Goal: Information Seeking & Learning: Compare options

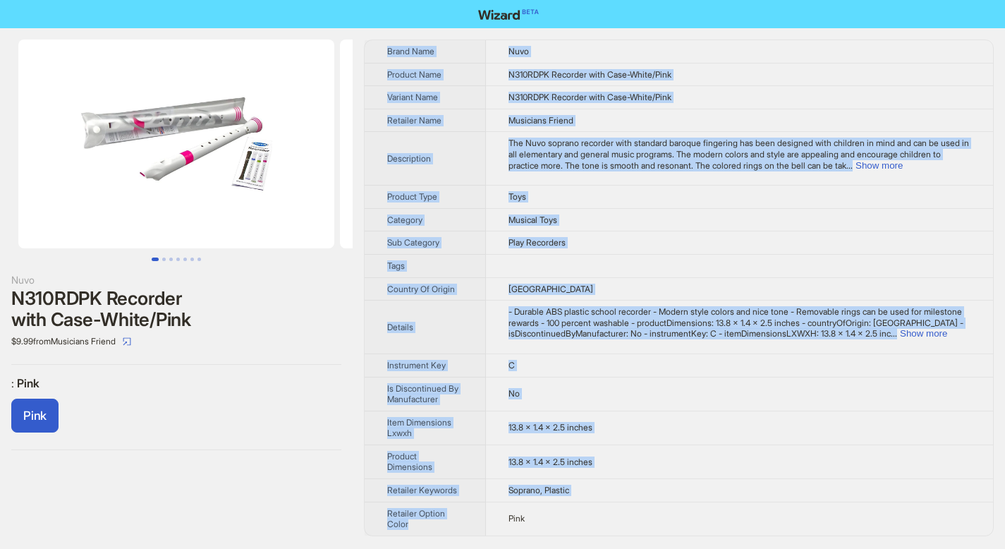
drag, startPoint x: 387, startPoint y: 52, endPoint x: 676, endPoint y: 523, distance: 552.8
click at [676, 523] on tbody "Brand Name Nuvo Product Name N310RDPK Recorder with Case-White/Pink Variant Nam…" at bounding box center [679, 287] width 628 height 495
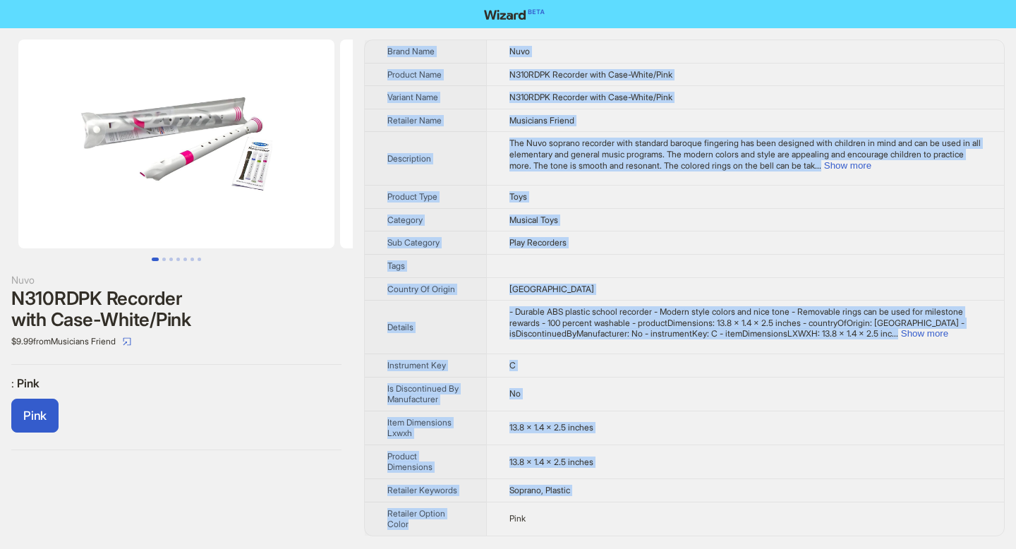
copy tbody "Brand Name Nuvo Product Name N310RDPK Recorder with Case-White/Pink Variant Nam…"
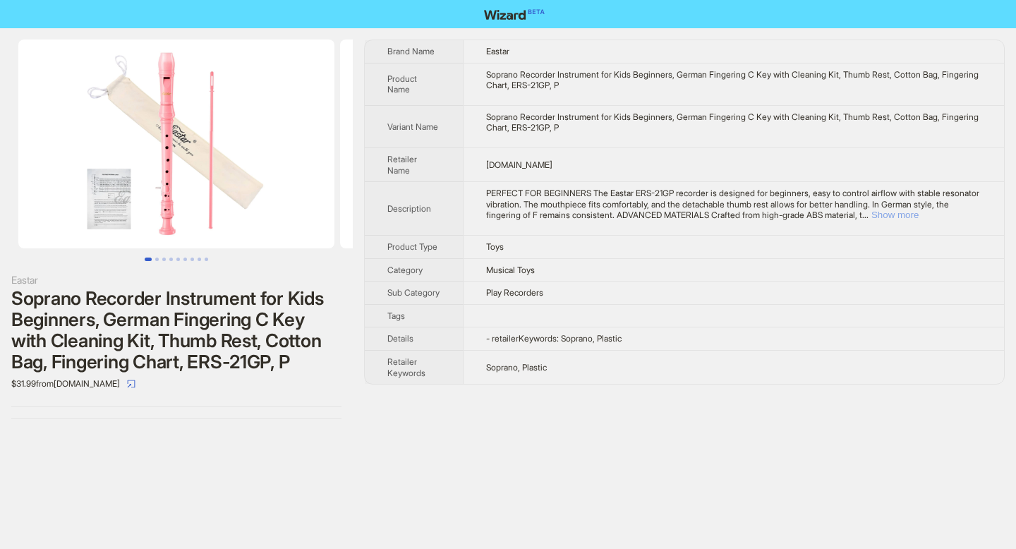
click at [918, 214] on button "Show more" at bounding box center [894, 214] width 47 height 11
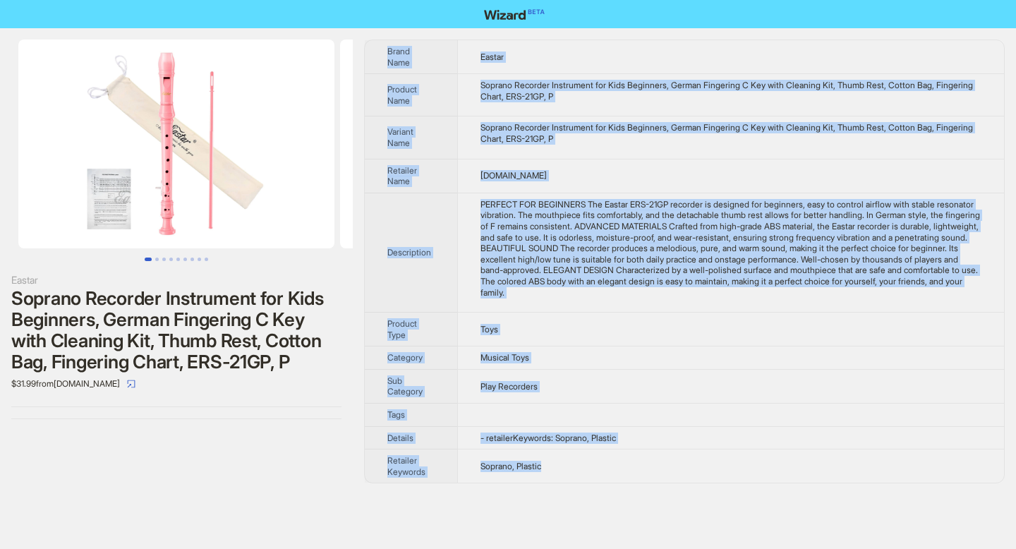
drag, startPoint x: 390, startPoint y: 49, endPoint x: 598, endPoint y: 463, distance: 464.0
click at [598, 463] on tbody "Brand Name Eastar Product Name Soprano Recorder Instrument for Kids Beginners, …" at bounding box center [684, 261] width 639 height 442
copy tbody "Brand Name Eastar Product Name Soprano Recorder Instrument for Kids Beginners, …"
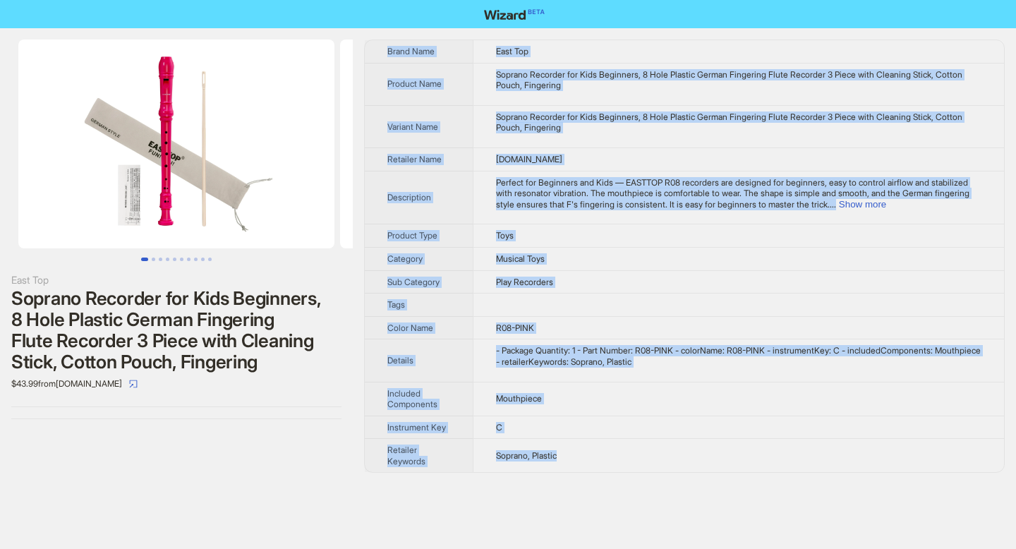
drag, startPoint x: 389, startPoint y: 51, endPoint x: 576, endPoint y: 461, distance: 450.1
click at [576, 461] on tbody "Brand Name East Top Product Name Soprano Recorder for Kids Beginners, 8 Hole Pl…" at bounding box center [684, 256] width 639 height 432
copy tbody "Brand Name East Top Product Name Soprano Recorder for Kids Beginners, 8 Hole Pl…"
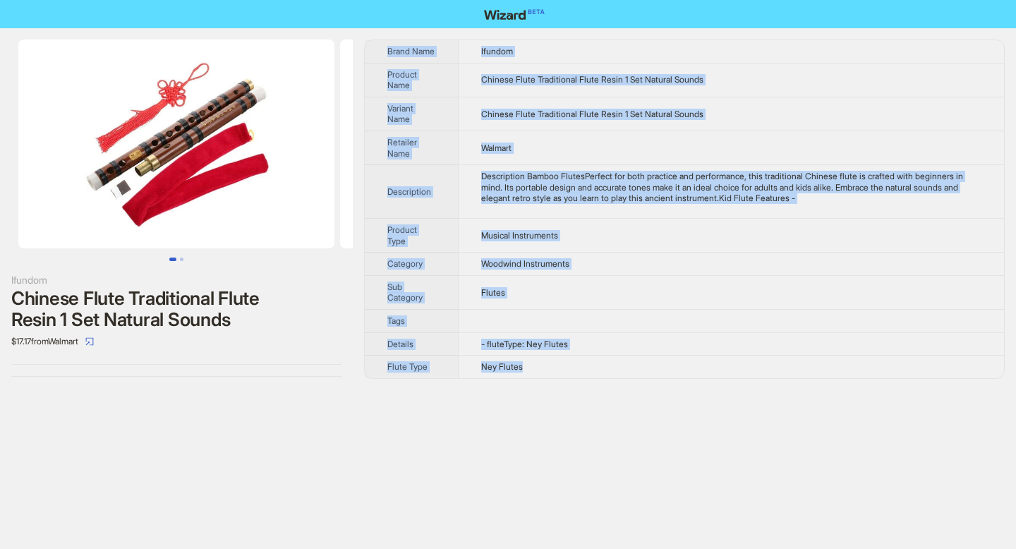
drag, startPoint x: 387, startPoint y: 51, endPoint x: 535, endPoint y: 372, distance: 354.1
click at [535, 372] on tbody "Brand Name Ifundom Product Name Chinese Flute Traditional Flute Resin 1 Set Nat…" at bounding box center [684, 209] width 639 height 338
copy tbody "Brand Name Ifundom Product Name Chinese Flute Traditional Flute Resin 1 Set Nat…"
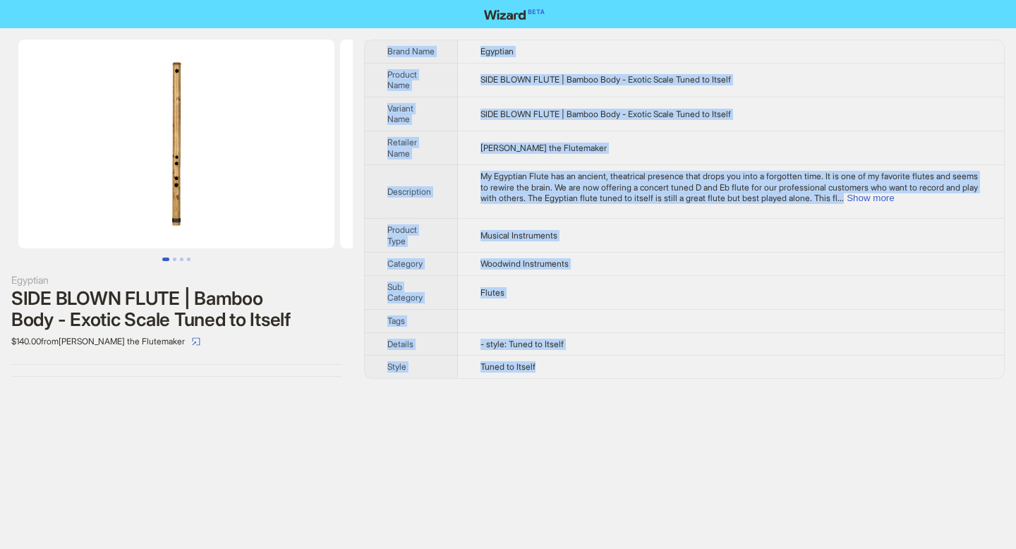
drag, startPoint x: 389, startPoint y: 51, endPoint x: 548, endPoint y: 375, distance: 360.5
click at [548, 375] on tbody "Brand Name Egyptian Product Name SIDE BLOWN FLUTE | Bamboo Body - Exotic Scale …" at bounding box center [684, 209] width 639 height 338
copy tbody "Brand Name Egyptian Product Name SIDE BLOWN FLUTE | Bamboo Body - Exotic Scale …"
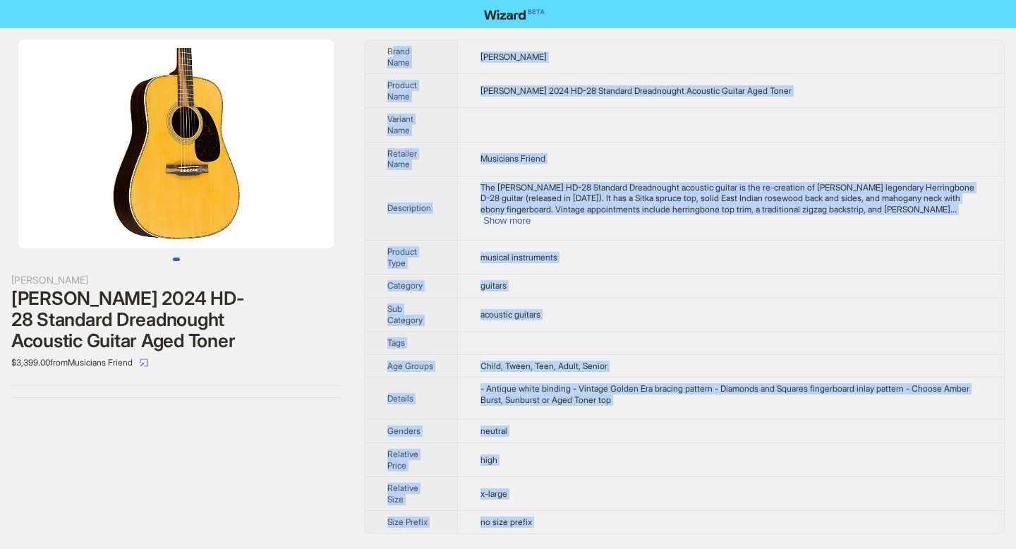
drag, startPoint x: 390, startPoint y: 51, endPoint x: 533, endPoint y: 548, distance: 516.6
click at [533, 548] on div "Martin Martin 2024 HD-28 Standard Dreadnought Acoustic Guitar Aged Toner $3,399…" at bounding box center [508, 274] width 1016 height 549
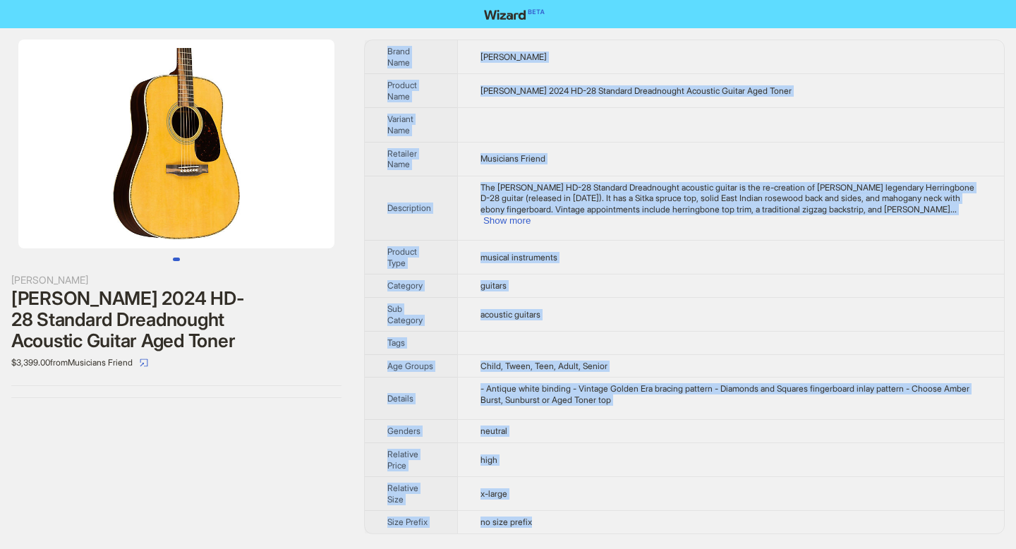
drag, startPoint x: 389, startPoint y: 48, endPoint x: 568, endPoint y: 500, distance: 486.6
click at [568, 500] on tbody "Brand Name Martin Product Name Martin 2024 HD-28 Standard Dreadnought Acoustic …" at bounding box center [684, 286] width 639 height 493
copy tbody "Brand Name Martin Product Name Martin 2024 HD-28 Standard Dreadnought Acoustic …"
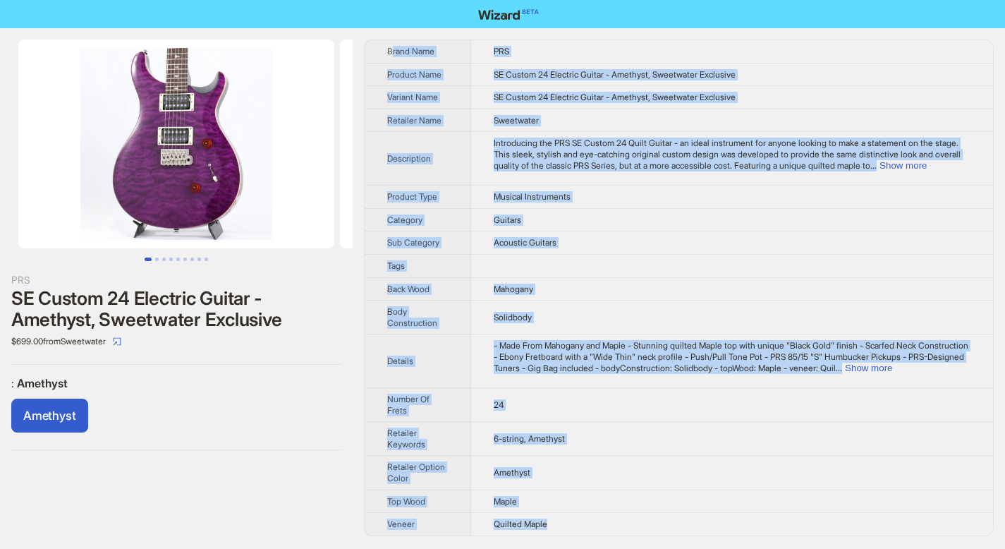
drag, startPoint x: 390, startPoint y: 51, endPoint x: 575, endPoint y: 548, distance: 530.5
click at [575, 548] on div "PRS SE Custom 24 Electric Guitar - Amethyst, Sweetwater Exclusive $699.00 from …" at bounding box center [502, 274] width 1005 height 549
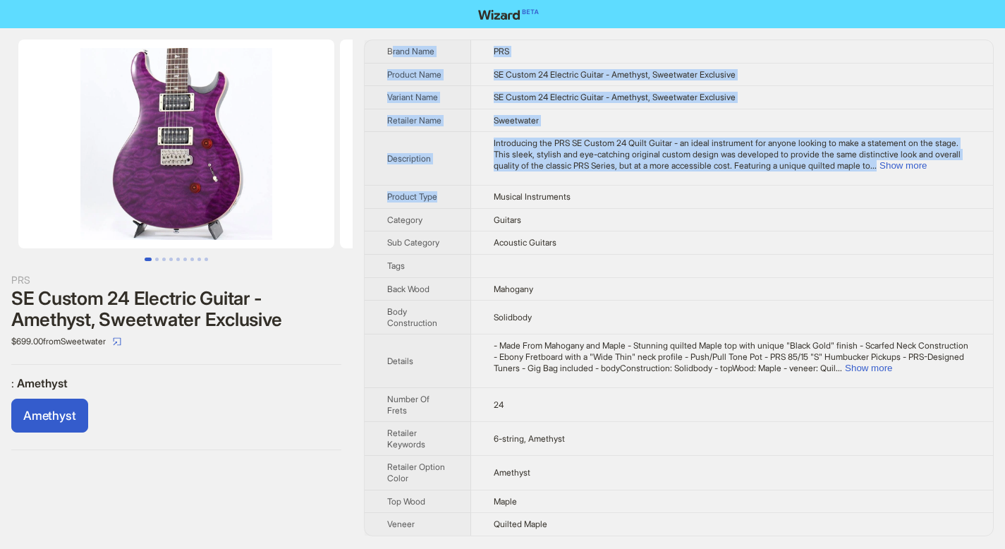
drag, startPoint x: 390, startPoint y: 51, endPoint x: 480, endPoint y: 202, distance: 175.9
click at [480, 202] on tbody "Brand Name PRS Product Name SE Custom 24 Electric Guitar - Amethyst, Sweetwater…" at bounding box center [679, 287] width 628 height 495
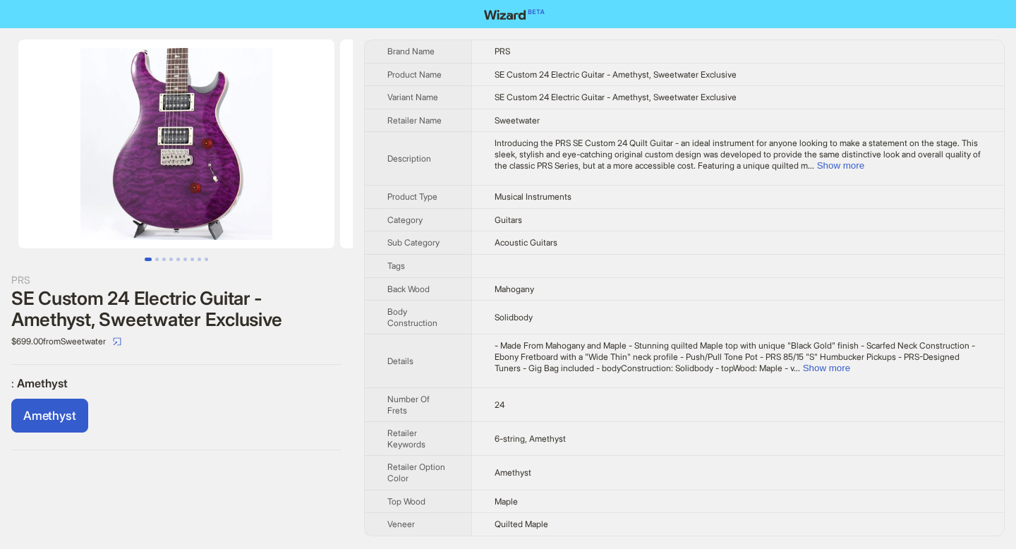
click at [383, 51] on th "Brand Name" at bounding box center [418, 51] width 107 height 23
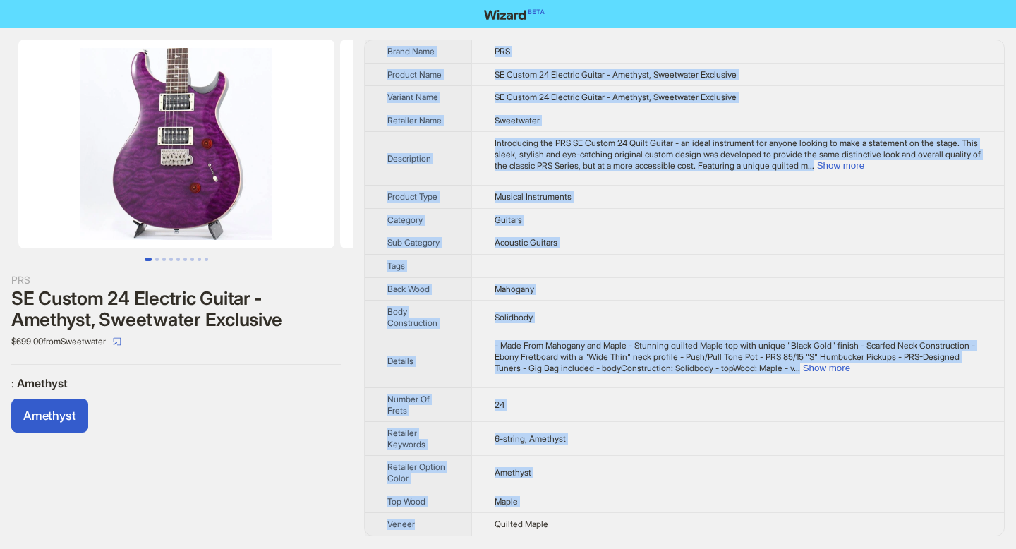
drag, startPoint x: 387, startPoint y: 49, endPoint x: 546, endPoint y: 515, distance: 492.7
click at [546, 515] on tbody "Brand Name PRS Product Name SE Custom 24 Electric Guitar - Amethyst, Sweetwater…" at bounding box center [684, 287] width 639 height 495
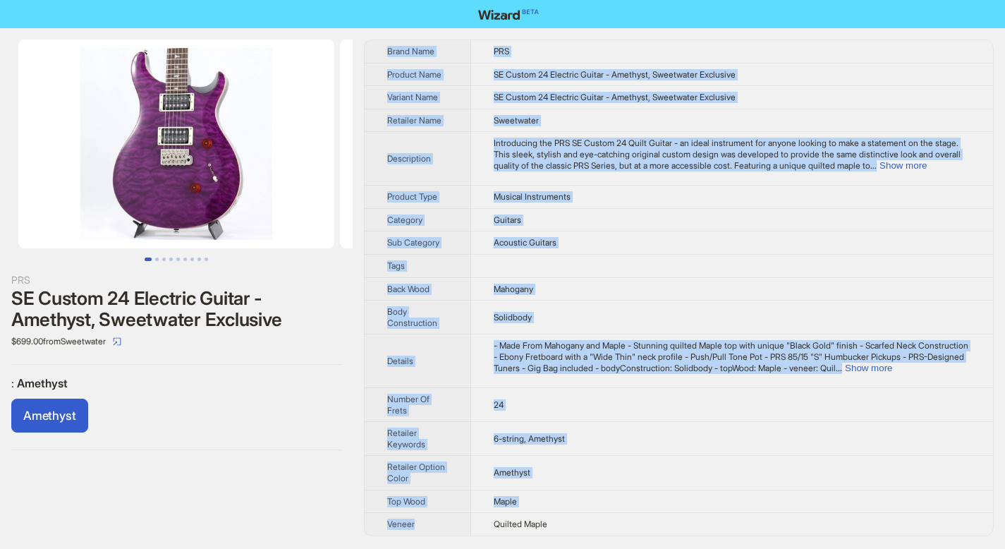
click at [546, 515] on td "Quilted Maple" at bounding box center [732, 524] width 522 height 23
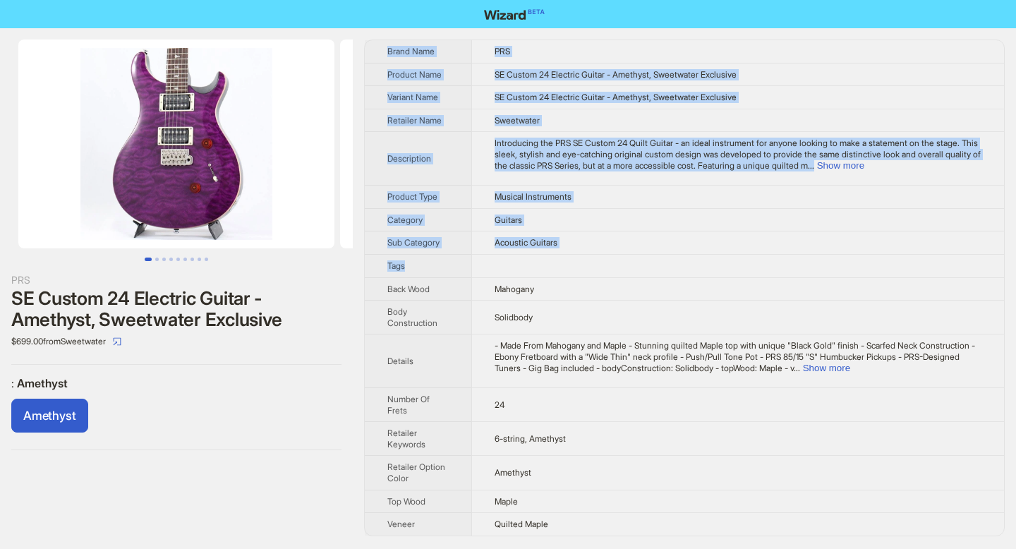
drag, startPoint x: 388, startPoint y: 53, endPoint x: 554, endPoint y: 259, distance: 264.8
click at [554, 259] on tbody "Brand Name PRS Product Name SE Custom 24 Electric Guitar - Amethyst, Sweetwater…" at bounding box center [684, 287] width 639 height 495
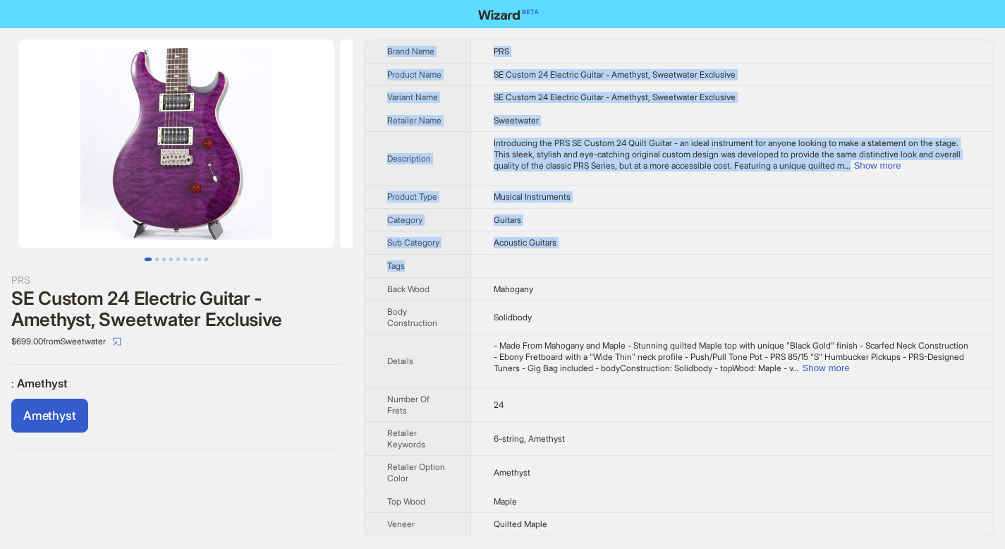
copy tbody "Brand Name PRS Product Name SE Custom 24 Electric Guitar - Amethyst, Sweetwater…"
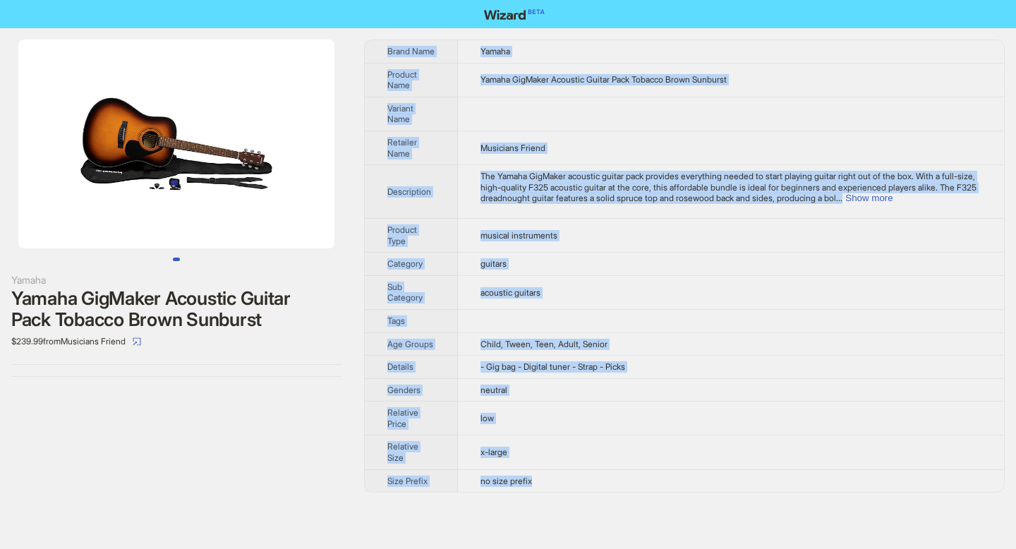
drag, startPoint x: 388, startPoint y: 52, endPoint x: 540, endPoint y: 476, distance: 450.4
click at [540, 476] on tbody "Brand Name Yamaha Product Name Yamaha GigMaker Acoustic Guitar Pack Tobacco Bro…" at bounding box center [684, 265] width 639 height 451
copy tbody "Brand Name Yamaha Product Name Yamaha GigMaker Acoustic Guitar Pack Tobacco Bro…"
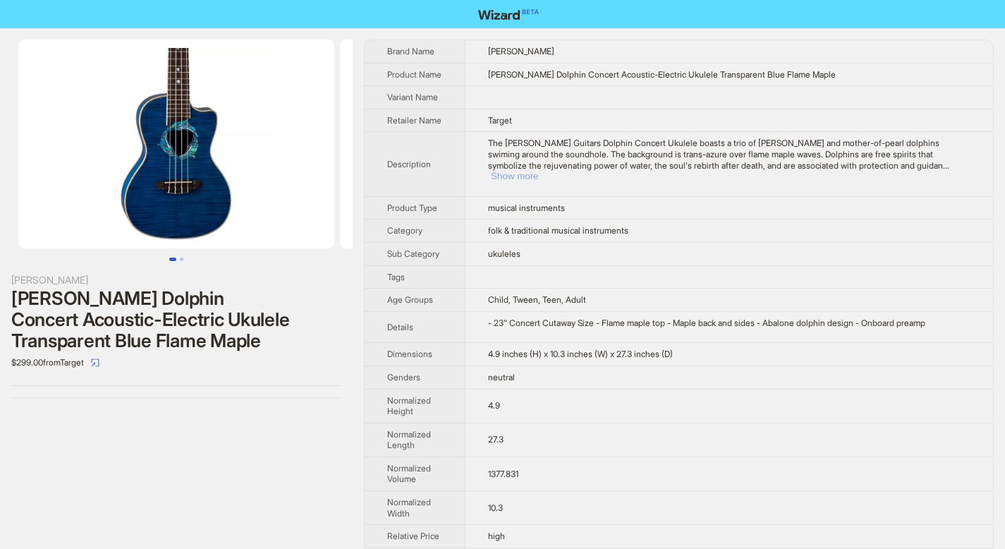
click at [538, 176] on button "Show more" at bounding box center [514, 176] width 47 height 11
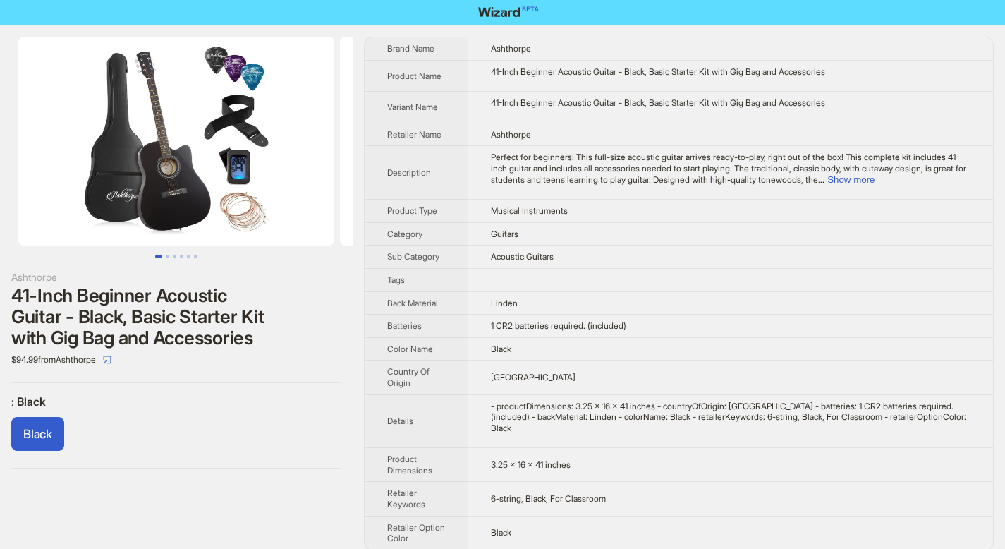
scroll to position [4, 0]
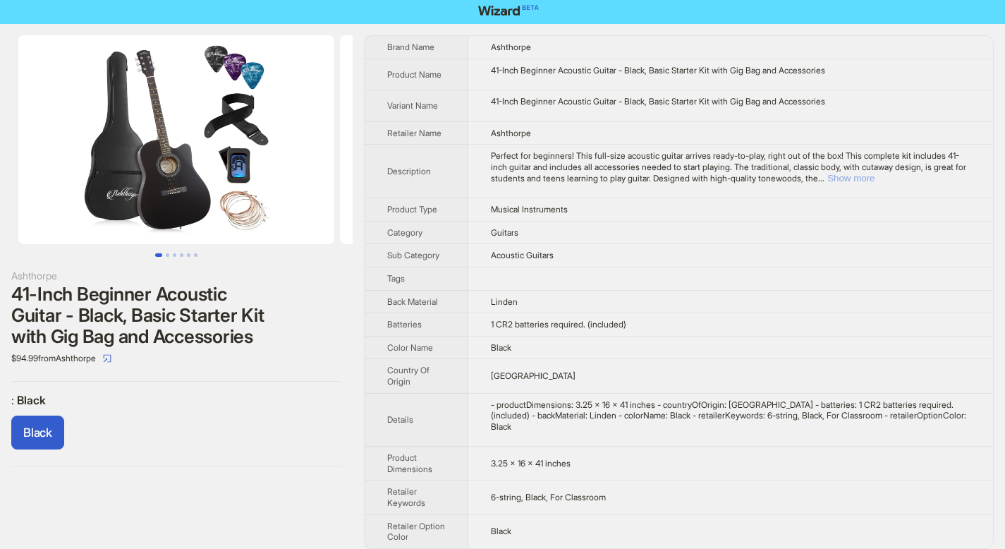
click at [875, 174] on button "Show more" at bounding box center [850, 178] width 47 height 11
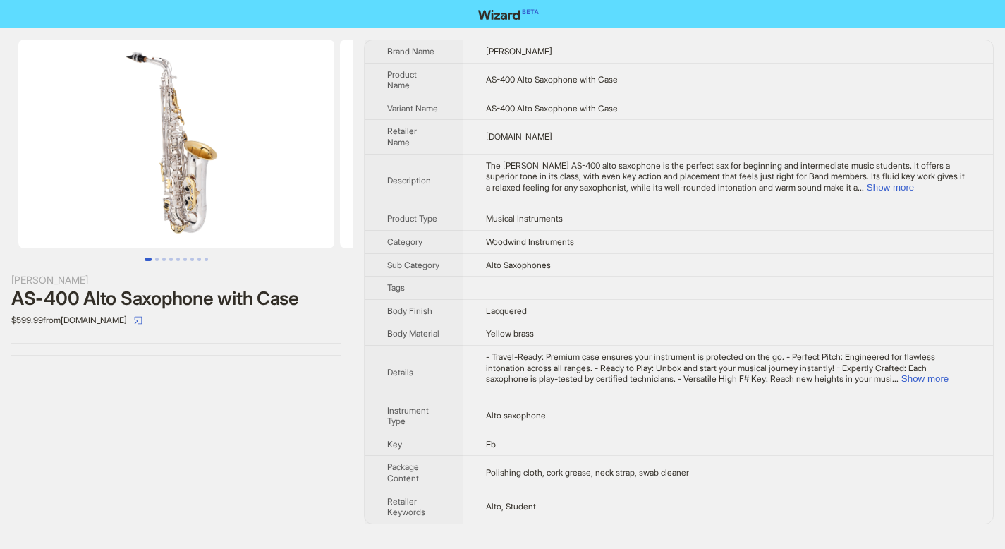
scroll to position [8, 0]
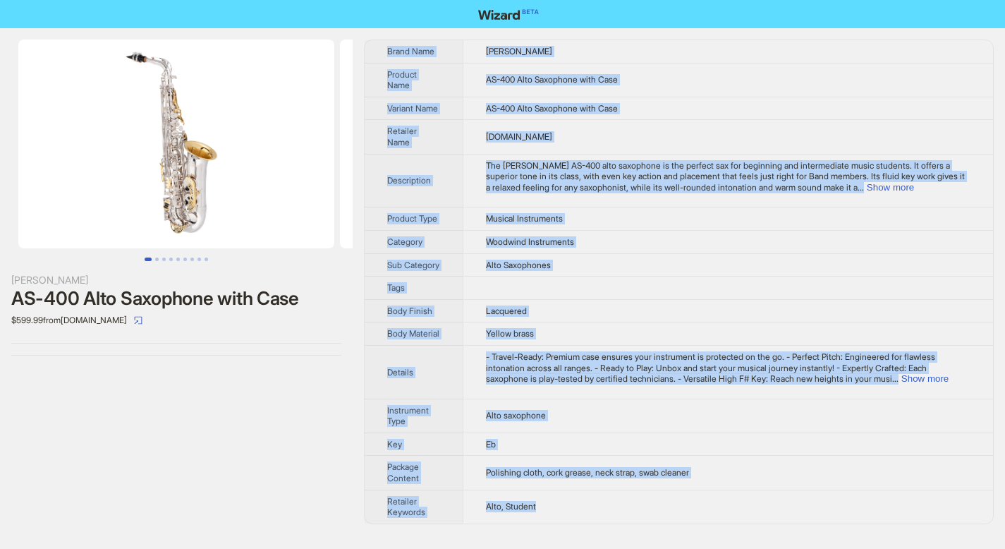
drag, startPoint x: 387, startPoint y: 47, endPoint x: 561, endPoint y: 523, distance: 506.1
click at [561, 523] on tbody "Brand Name Jean Paul Product Name AS-400 Alto Saxophone with Case Variant Name …" at bounding box center [679, 281] width 628 height 483
copy tbody "Brand Name Jean Paul Product Name AS-400 Alto Saxophone with Case Variant Name …"
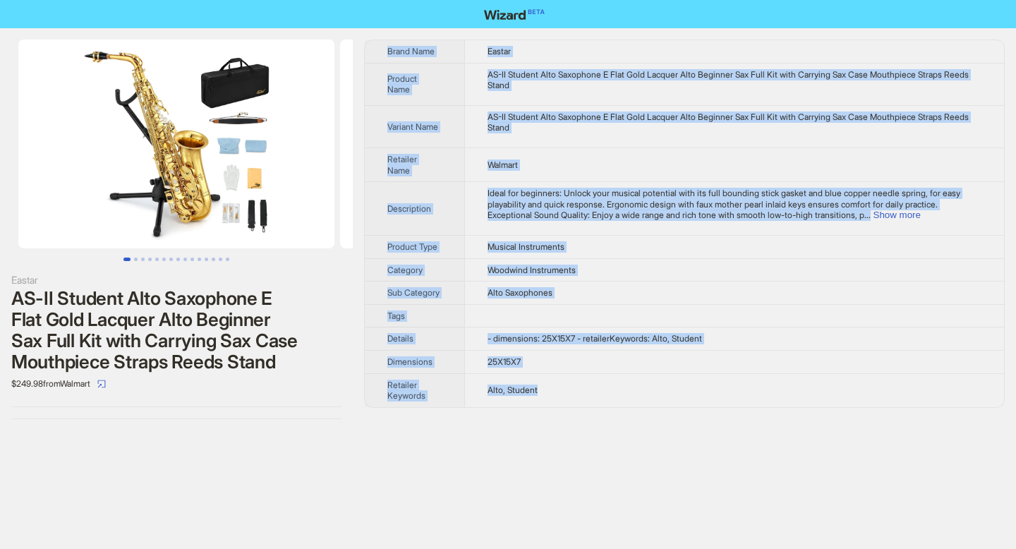
drag, startPoint x: 388, startPoint y: 53, endPoint x: 549, endPoint y: 392, distance: 375.4
click at [549, 392] on tbody "Brand Name Eastar Product Name AS-II Student Alto Saxophone E Flat Gold Lacquer…" at bounding box center [684, 223] width 639 height 367
copy tbody "Brand Name Eastar Product Name AS-II Student Alto Saxophone E Flat Gold Lacquer…"
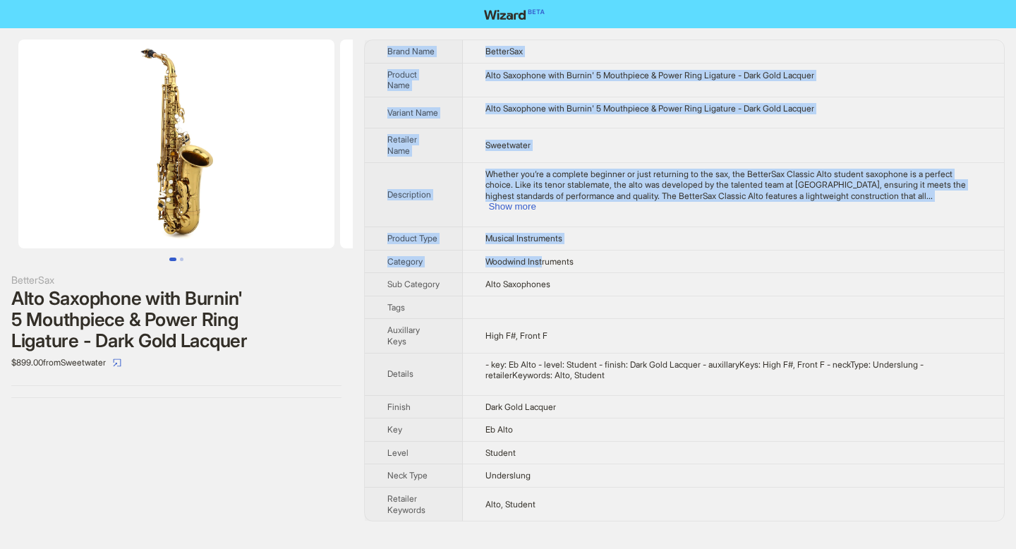
drag, startPoint x: 389, startPoint y: 52, endPoint x: 547, endPoint y: 253, distance: 256.1
click at [547, 253] on tbody "Brand Name BetterSax Product Name Alto Saxophone with Burnin' 5 Mouthpiece & Po…" at bounding box center [684, 280] width 639 height 480
copy tbody "Brand Name BetterSax Product Name Alto Saxophone with Burnin' 5 Mouthpiece & Po…"
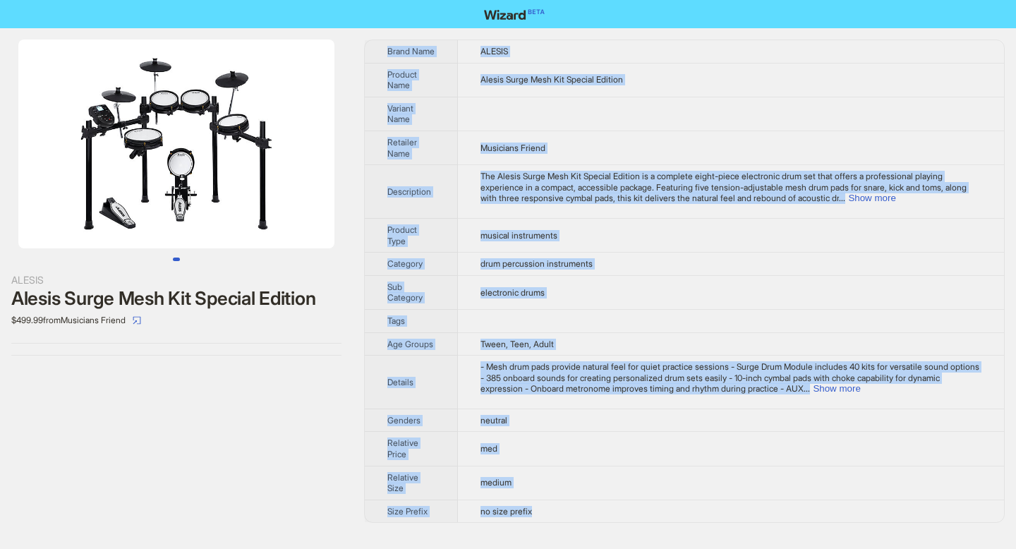
drag, startPoint x: 389, startPoint y: 50, endPoint x: 549, endPoint y: 517, distance: 493.6
click at [549, 517] on tbody "Brand Name [PERSON_NAME] Product Name Alesis Surge Mesh Kit Special Edition Var…" at bounding box center [684, 281] width 639 height 482
copy tbody "Brand Name [PERSON_NAME] Product Name Alesis Surge Mesh Kit Special Edition Var…"
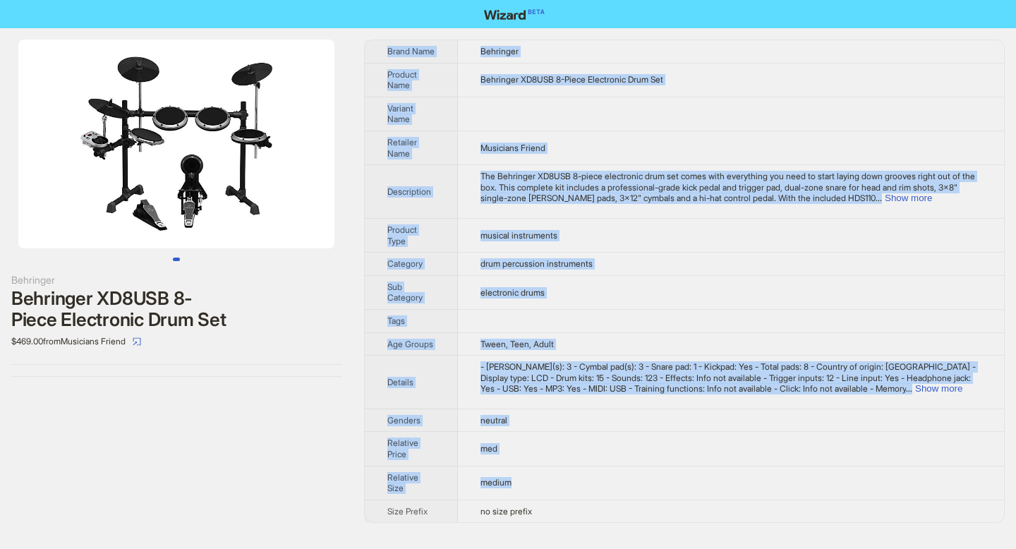
drag, startPoint x: 388, startPoint y: 51, endPoint x: 533, endPoint y: 511, distance: 482.1
click at [533, 511] on tbody "Brand Name Behringer Product Name Behringer XD8USB 8-Piece Electronic Drum Set …" at bounding box center [684, 281] width 639 height 482
copy tbody "Brand Name Behringer Product Name Behringer XD8USB 8-Piece Electronic Drum Set …"
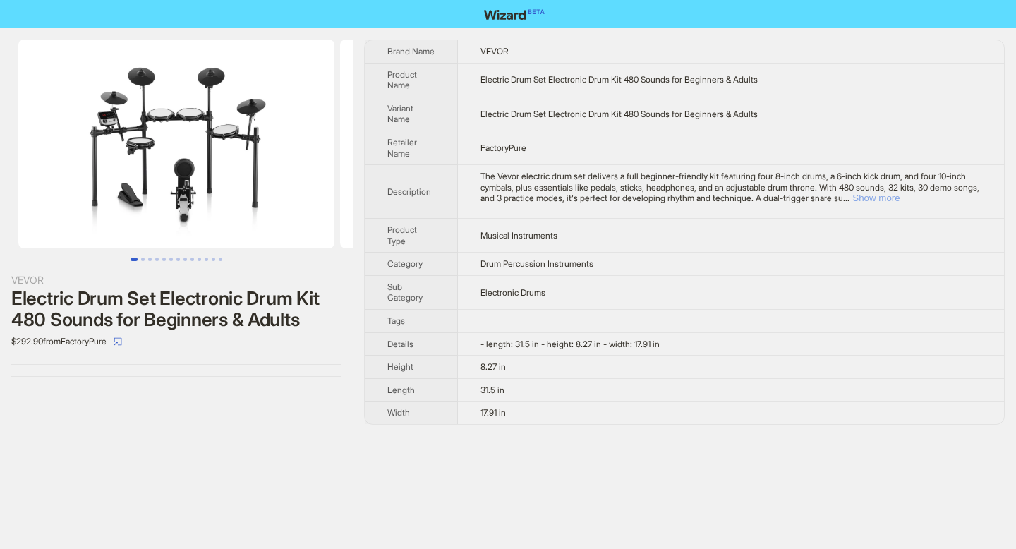
click at [899, 196] on button "Show more" at bounding box center [875, 198] width 47 height 11
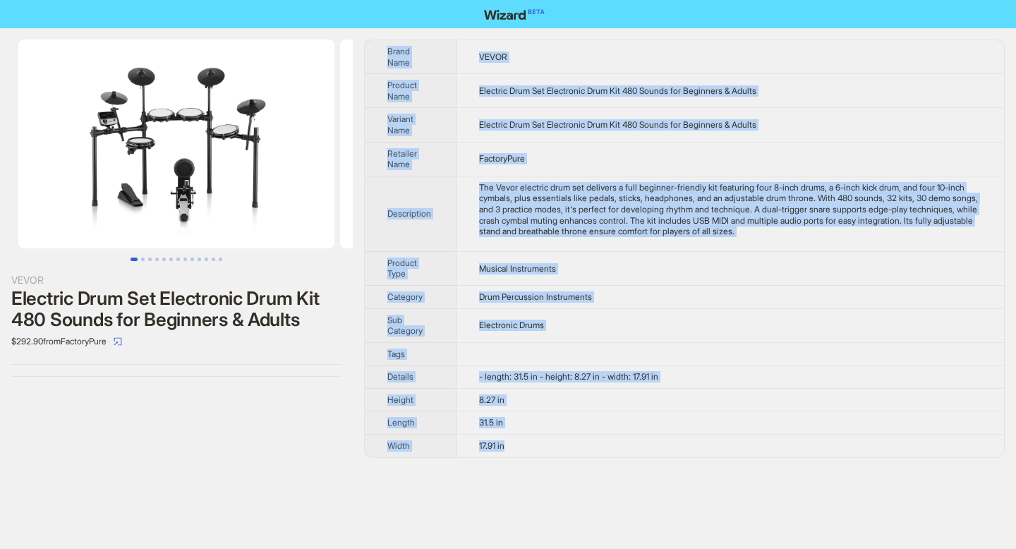
drag, startPoint x: 388, startPoint y: 49, endPoint x: 514, endPoint y: 445, distance: 416.0
click at [514, 445] on tbody "Brand Name VEVOR Product Name Electric Drum Set Electronic Drum Kit 480 Sounds …" at bounding box center [684, 248] width 639 height 417
copy tbody "Brand Name VEVOR Product Name Electric Drum Set Electronic Drum Kit 480 Sounds …"
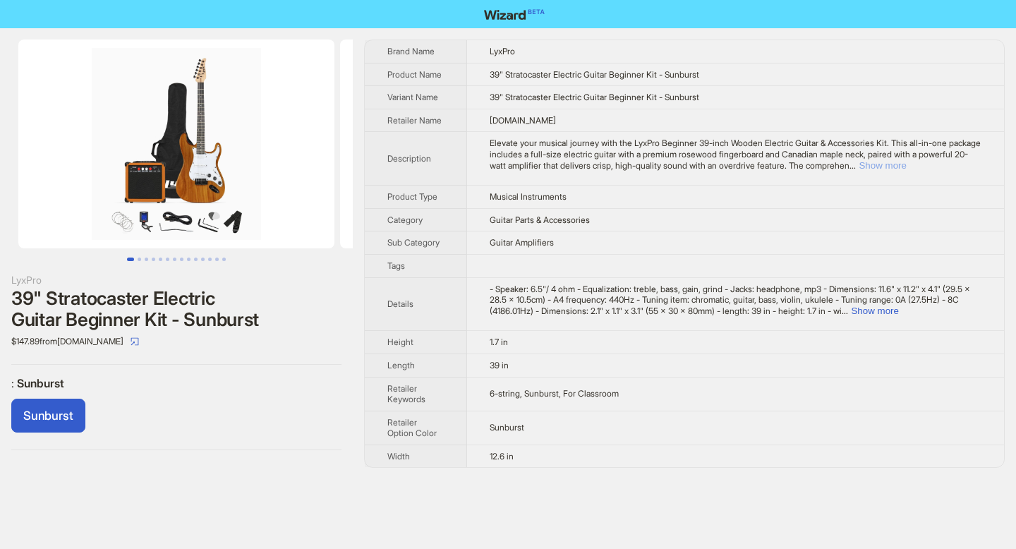
click at [906, 166] on button "Show more" at bounding box center [881, 165] width 47 height 11
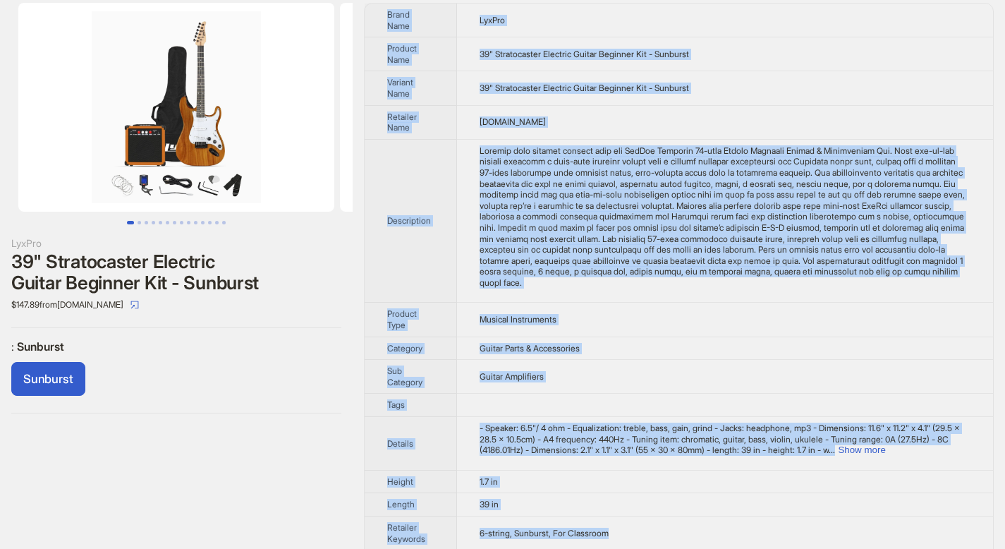
scroll to position [117, 0]
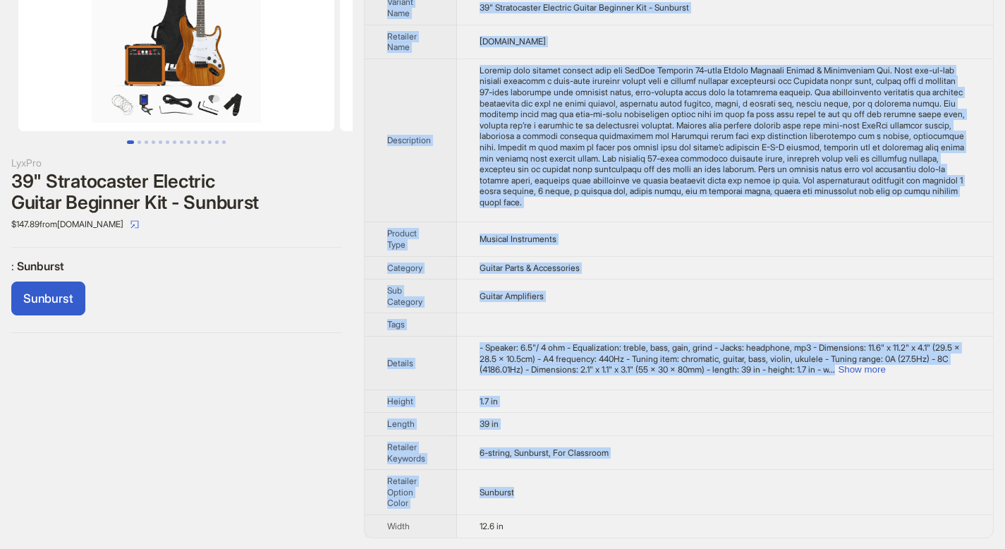
drag, startPoint x: 388, startPoint y: 50, endPoint x: 537, endPoint y: 492, distance: 466.6
click at [537, 492] on tbody "Brand Name LyxPro Product Name 39" Stratocaster Electric Guitar Beginner Kit - …" at bounding box center [679, 230] width 628 height 614
copy tbody "Brand Name LyxPro Product Name 39" Stratocaster Electric Guitar Beginner Kit - …"
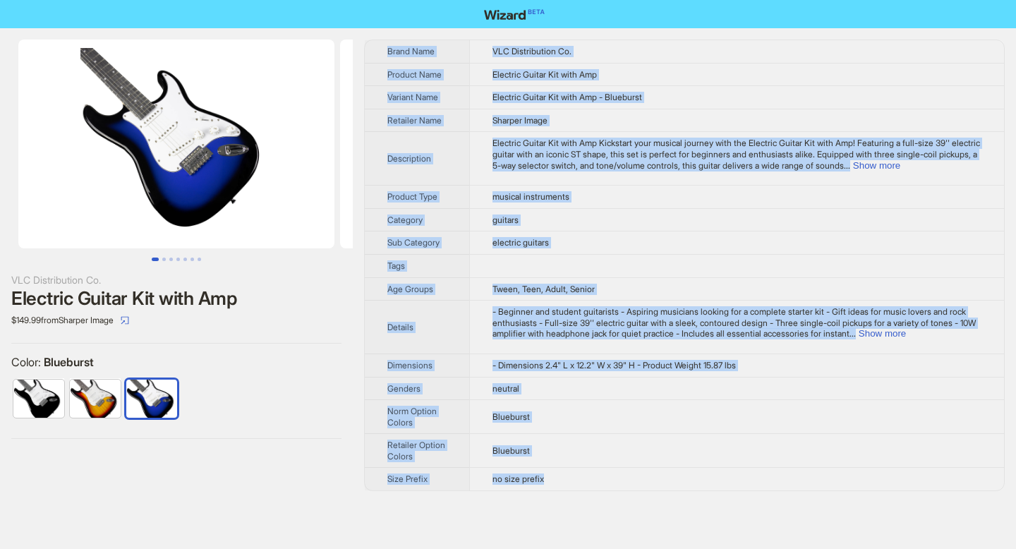
drag, startPoint x: 389, startPoint y: 50, endPoint x: 549, endPoint y: 489, distance: 467.9
click at [549, 489] on tbody "Brand Name VLC Distribution Co. Product Name Electric Guitar Kit with Amp Varia…" at bounding box center [684, 265] width 639 height 450
copy tbody "Brand Name VLC Distribution Co. Product Name Electric Guitar Kit with Amp Varia…"
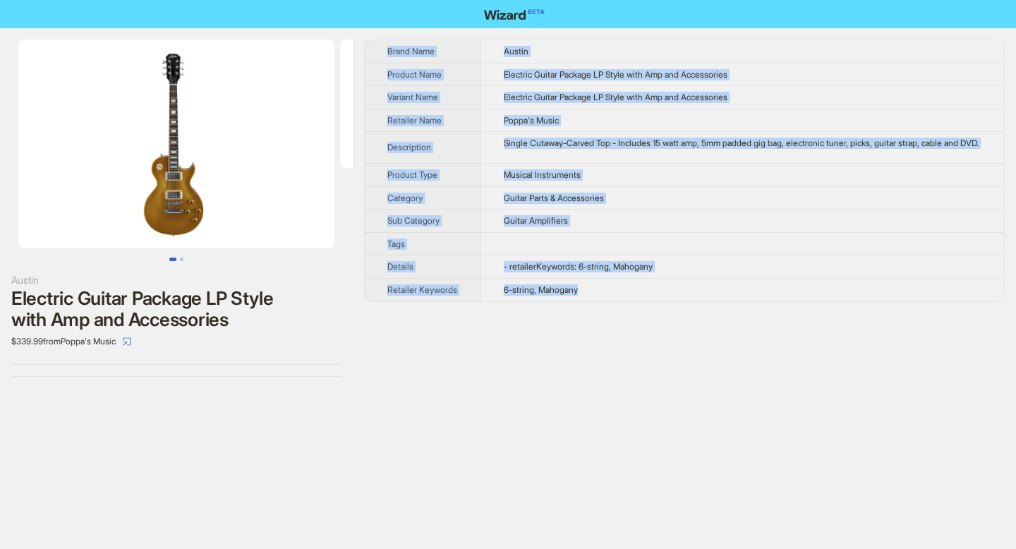
drag, startPoint x: 387, startPoint y: 49, endPoint x: 600, endPoint y: 322, distance: 345.8
click at [600, 301] on tbody "Brand Name [PERSON_NAME] Product Name Electric Guitar Package LP Style with Amp…" at bounding box center [684, 170] width 639 height 261
copy tbody "Brand Name [PERSON_NAME] Product Name Electric Guitar Package LP Style with Amp…"
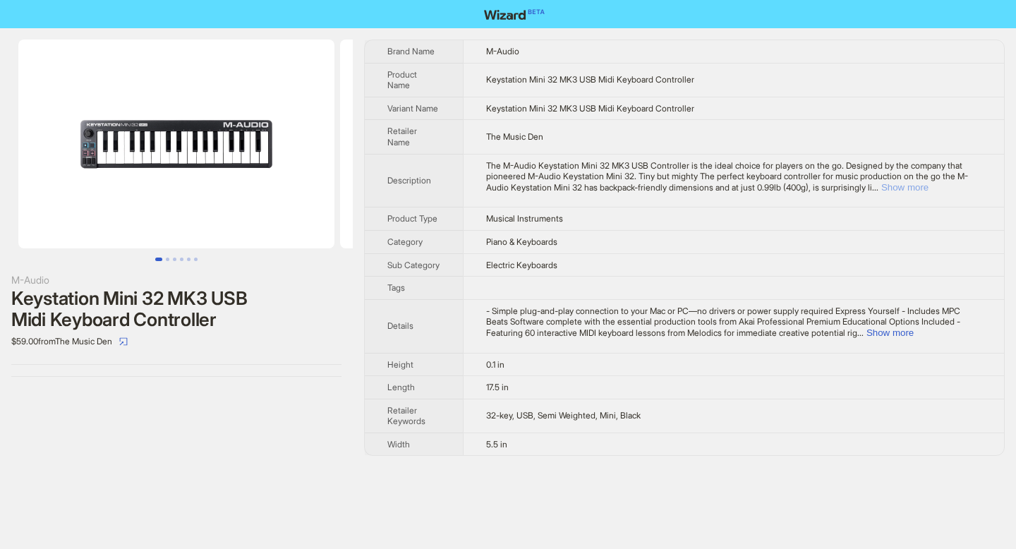
click at [928, 190] on button "Show more" at bounding box center [904, 187] width 47 height 11
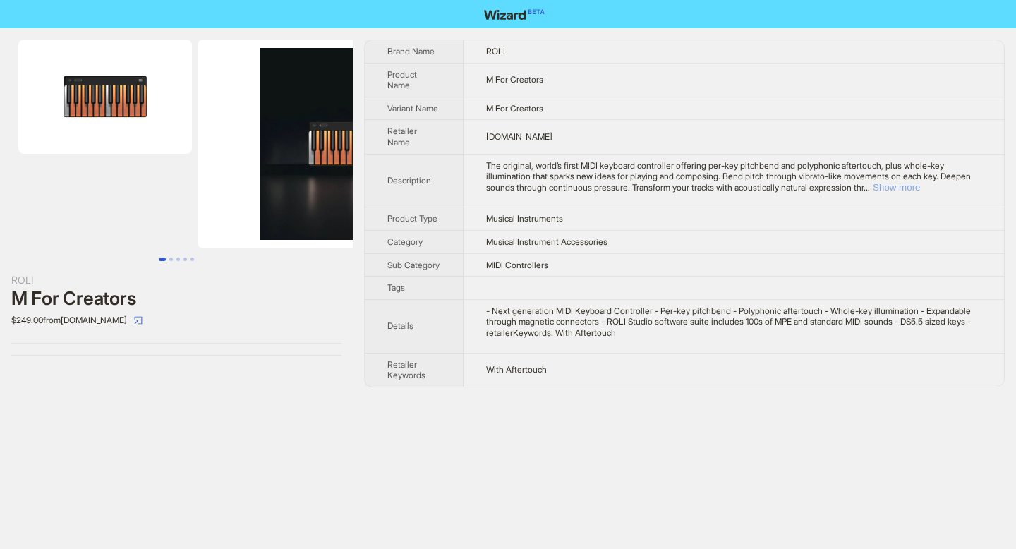
click at [920, 183] on button "Show more" at bounding box center [895, 187] width 47 height 11
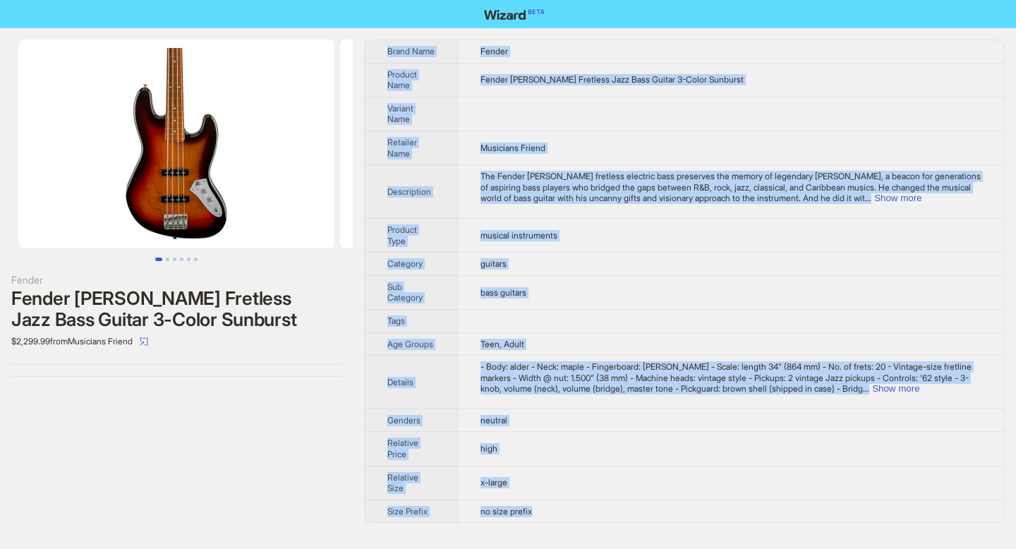
drag, startPoint x: 387, startPoint y: 49, endPoint x: 552, endPoint y: 516, distance: 495.2
click at [551, 515] on tbody "Brand Name Fender Product Name Fender Jaco Pastorius Fretless Jazz Bass Guitar …" at bounding box center [684, 281] width 639 height 482
copy tbody "Brand Name Fender Product Name Fender Jaco Pastorius Fretless Jazz Bass Guitar …"
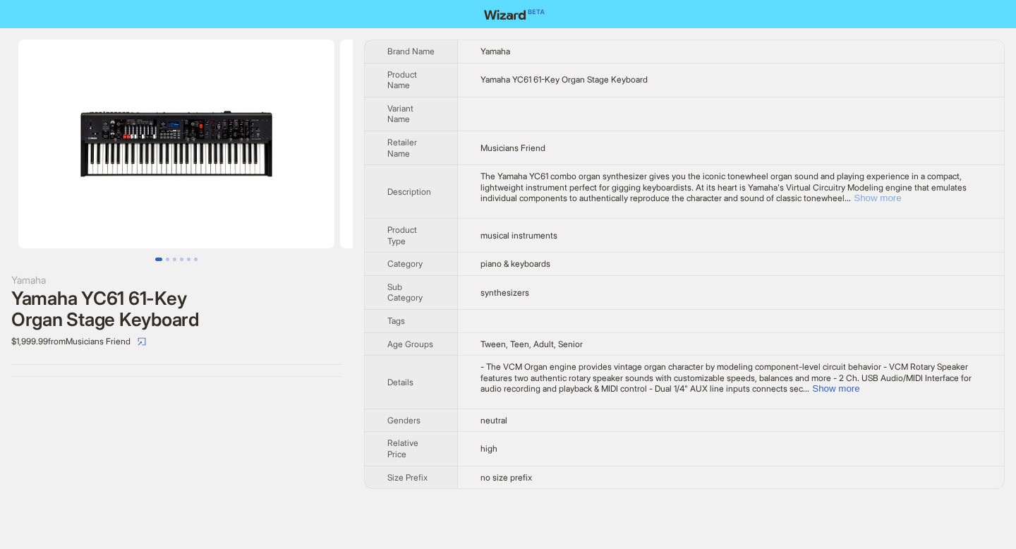
click at [901, 197] on button "Show more" at bounding box center [876, 198] width 47 height 11
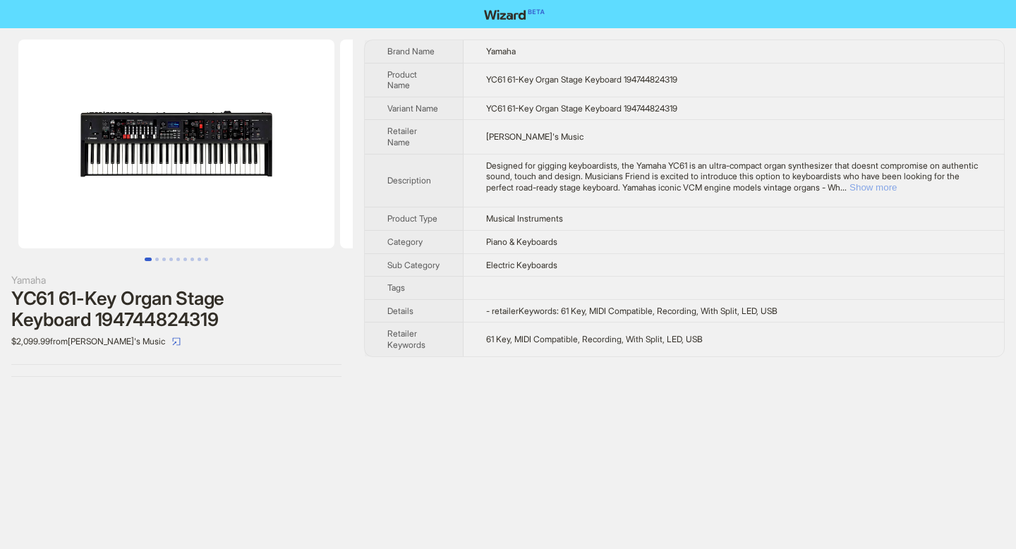
click at [896, 188] on button "Show more" at bounding box center [872, 187] width 47 height 11
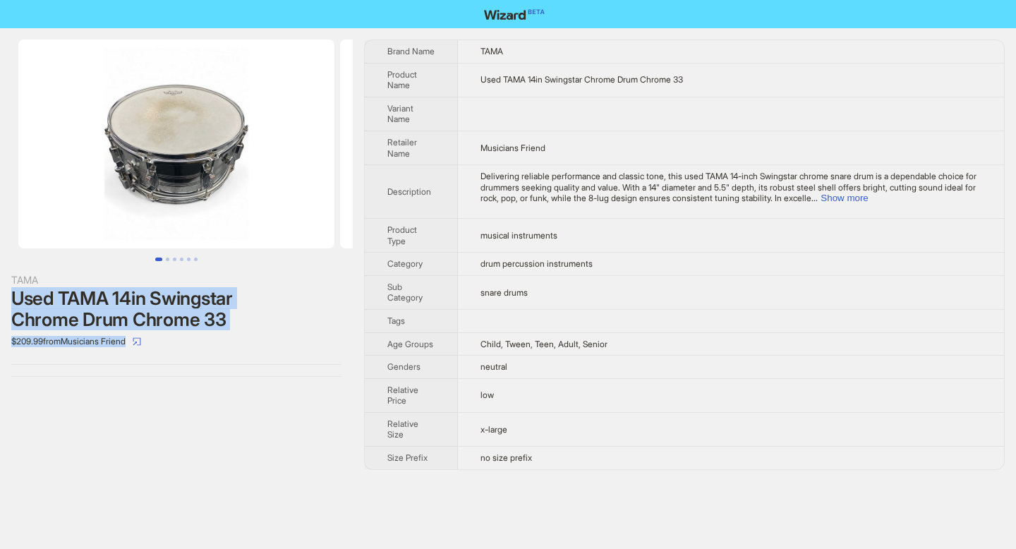
drag, startPoint x: 12, startPoint y: 293, endPoint x: 133, endPoint y: 348, distance: 133.2
click at [133, 348] on div "TAMA Used TAMA 14in Swingstar Chrome Drum Chrome 33 $209.99 from Musicians Frie…" at bounding box center [176, 312] width 330 height 80
copy div "Used TAMA 14in Swingstar Chrome Drum Chrome 33 $209.99 from Musicians Friend"
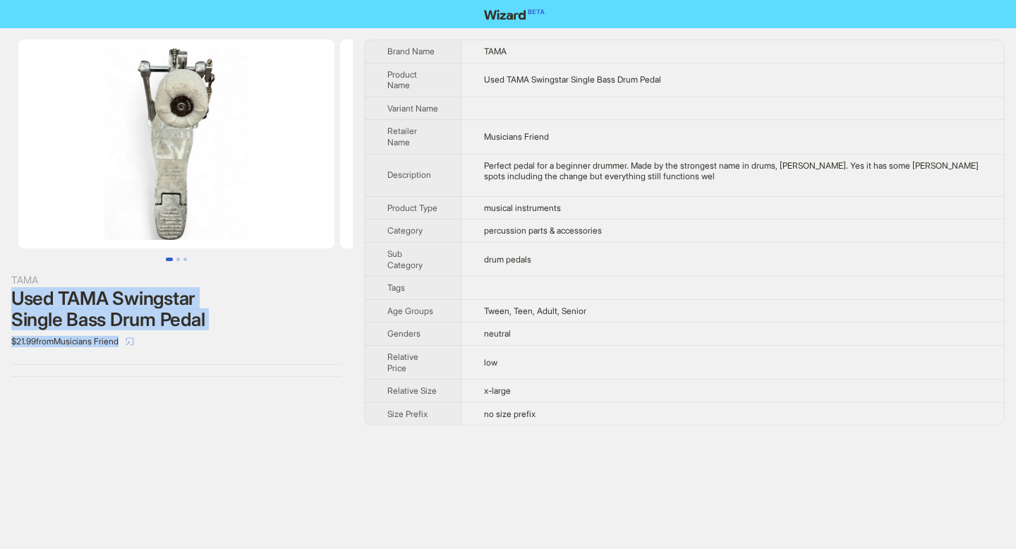
drag, startPoint x: 12, startPoint y: 295, endPoint x: 139, endPoint y: 347, distance: 137.3
click at [139, 347] on div "TAMA Used TAMA Swingstar Single Bass Drum Pedal $21.99 from Musicians Friend" at bounding box center [176, 312] width 330 height 80
copy div "Used TAMA Swingstar Single Bass Drum Pedal $21.99 from Musicians Friend"
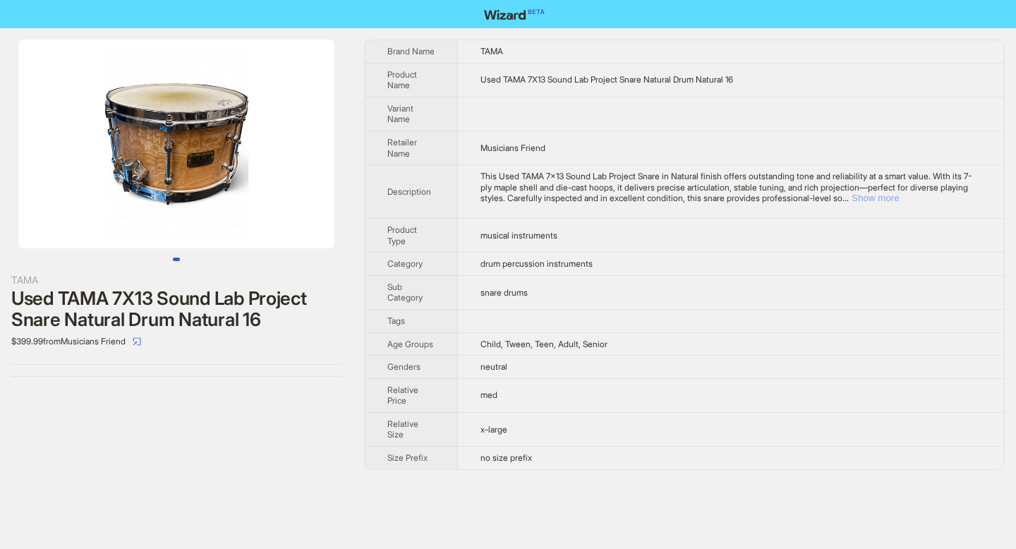
click at [899, 199] on button "Show more" at bounding box center [874, 198] width 47 height 11
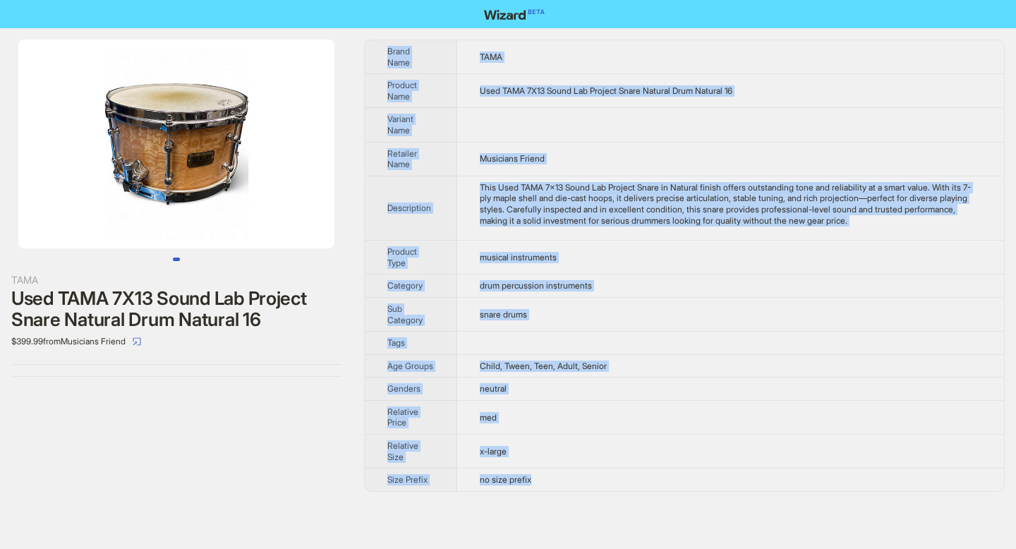
drag, startPoint x: 389, startPoint y: 50, endPoint x: 557, endPoint y: 485, distance: 466.0
click at [556, 485] on tbody "Brand Name TAMA Product Name Used TAMA 7X13 Sound Lab Project Snare Natural Dru…" at bounding box center [684, 265] width 639 height 451
copy tbody "Brand Name TAMA Product Name Used TAMA 7X13 Sound Lab Project Snare Natural Dru…"
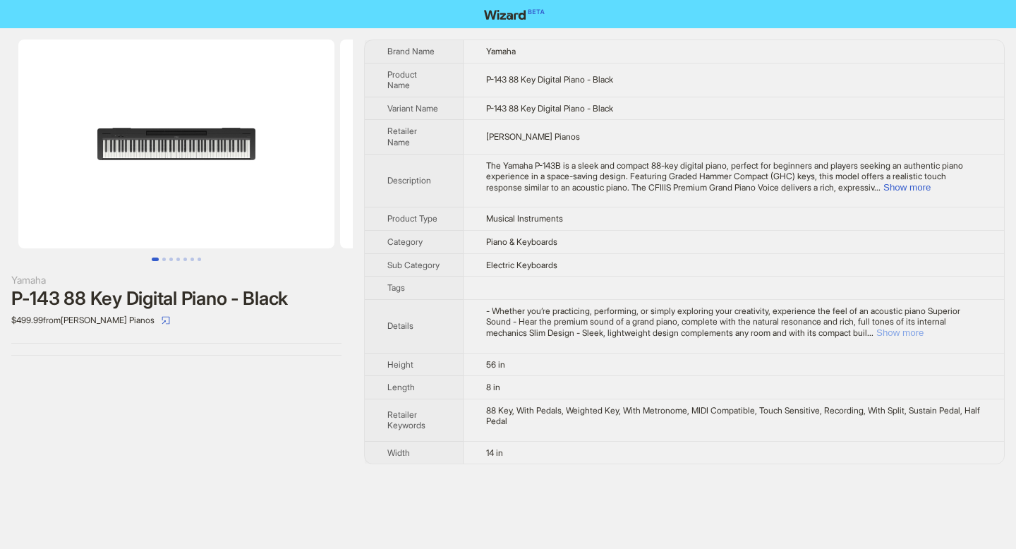
click at [923, 338] on button "Show more" at bounding box center [899, 332] width 47 height 11
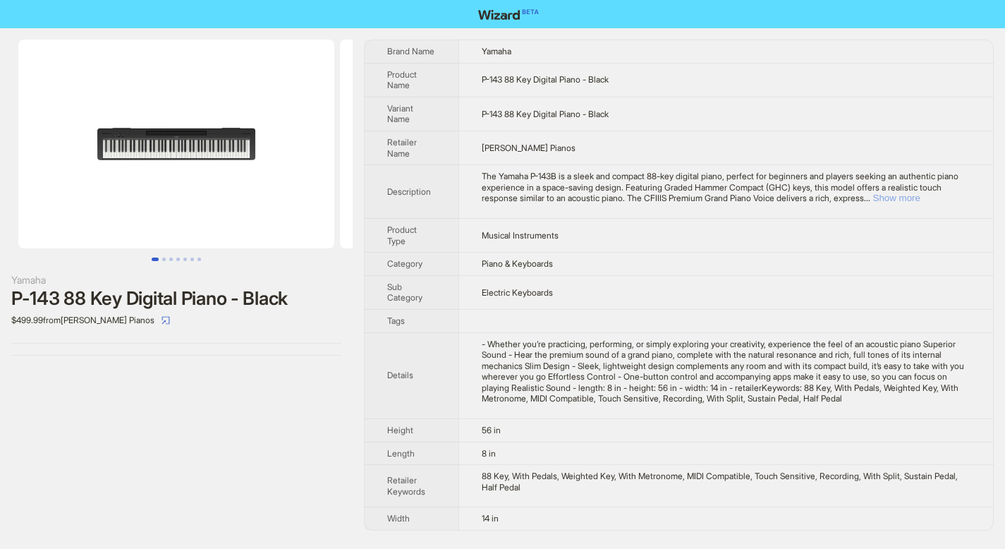
click at [920, 201] on button "Show more" at bounding box center [896, 198] width 47 height 11
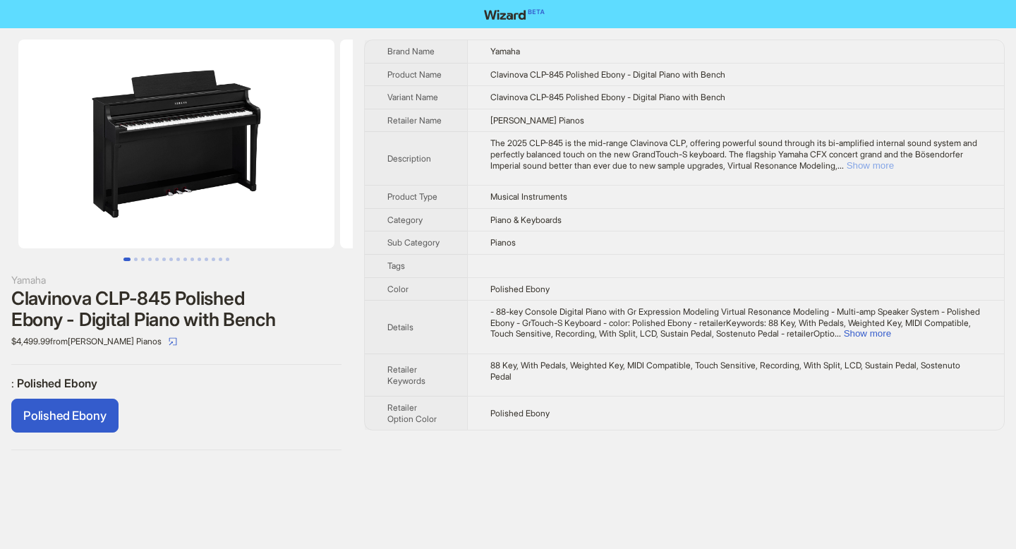
click at [894, 164] on button "Show more" at bounding box center [869, 165] width 47 height 11
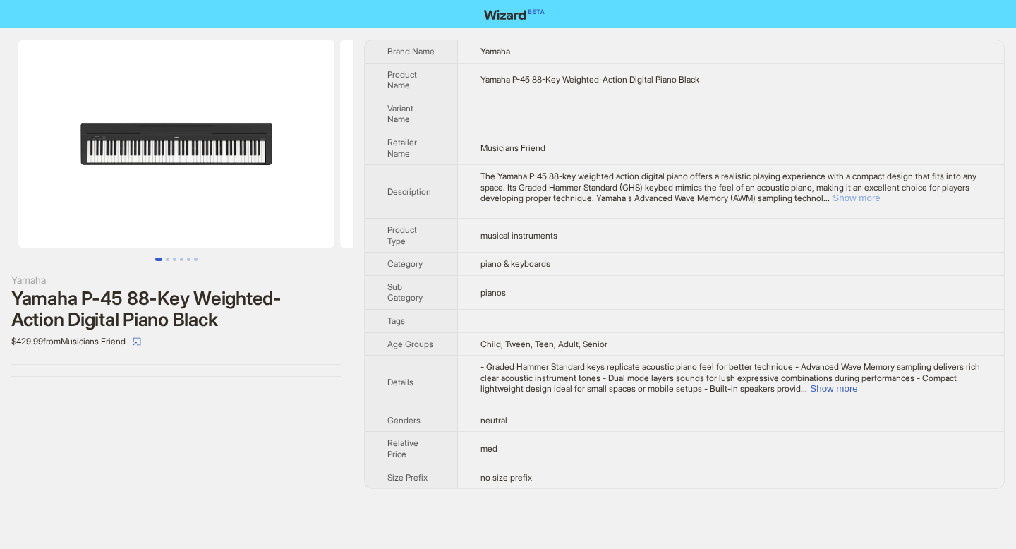
click at [880, 200] on button "Show more" at bounding box center [855, 198] width 47 height 11
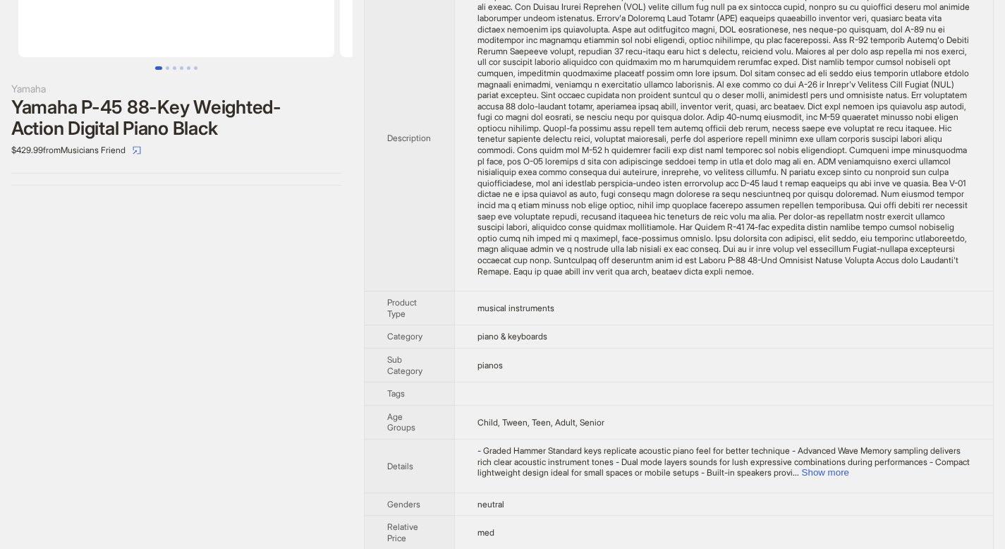
scroll to position [237, 0]
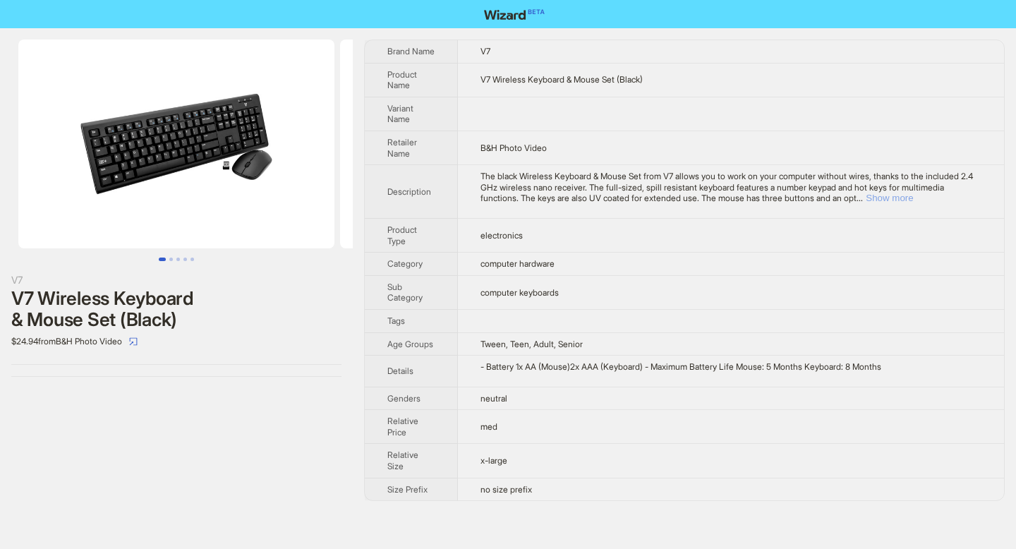
click at [913, 197] on button "Show more" at bounding box center [888, 198] width 47 height 11
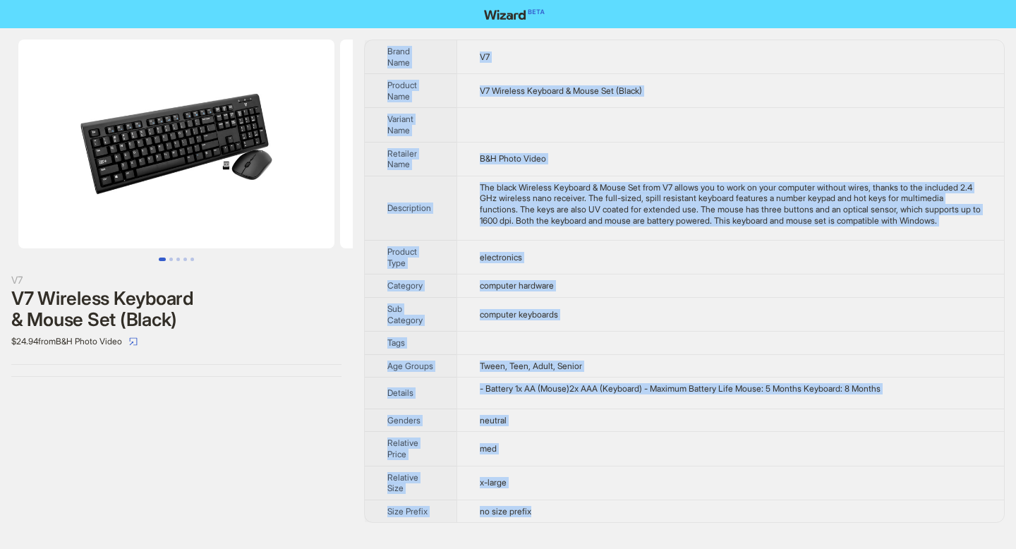
drag, startPoint x: 388, startPoint y: 50, endPoint x: 555, endPoint y: 523, distance: 501.3
click at [555, 522] on tbody "Brand Name V7 Product Name V7 Wireless Keyboard & Mouse Set (Black) Variant Nam…" at bounding box center [684, 281] width 639 height 482
copy tbody "Brand Name V7 Product Name V7 Wireless Keyboard & Mouse Set (Black) Variant Nam…"
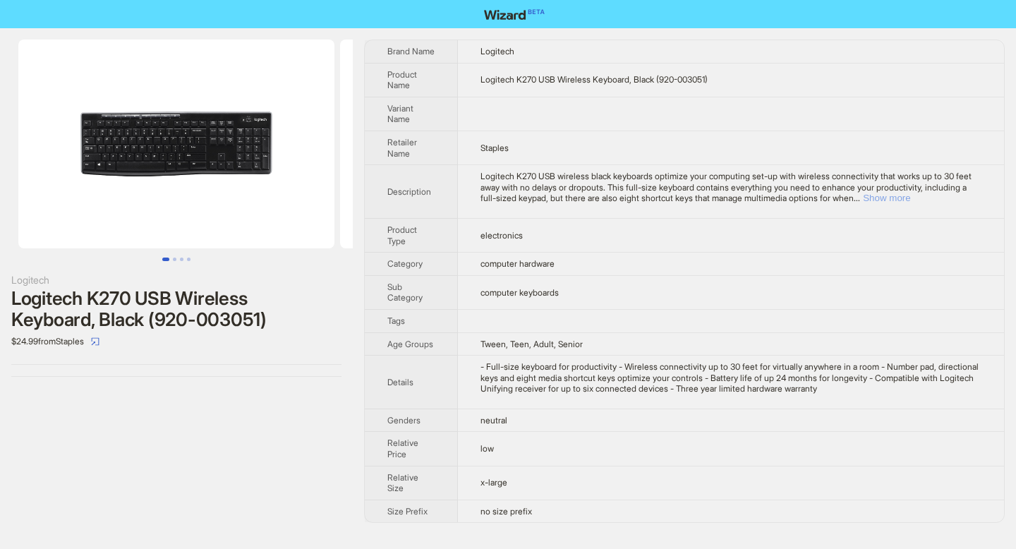
click at [910, 200] on button "Show more" at bounding box center [886, 198] width 47 height 11
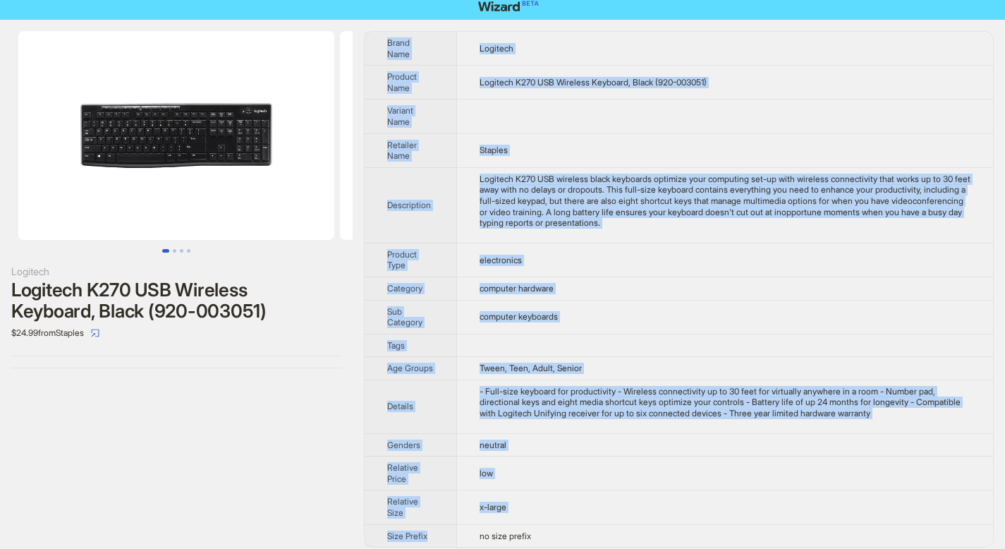
scroll to position [18, 0]
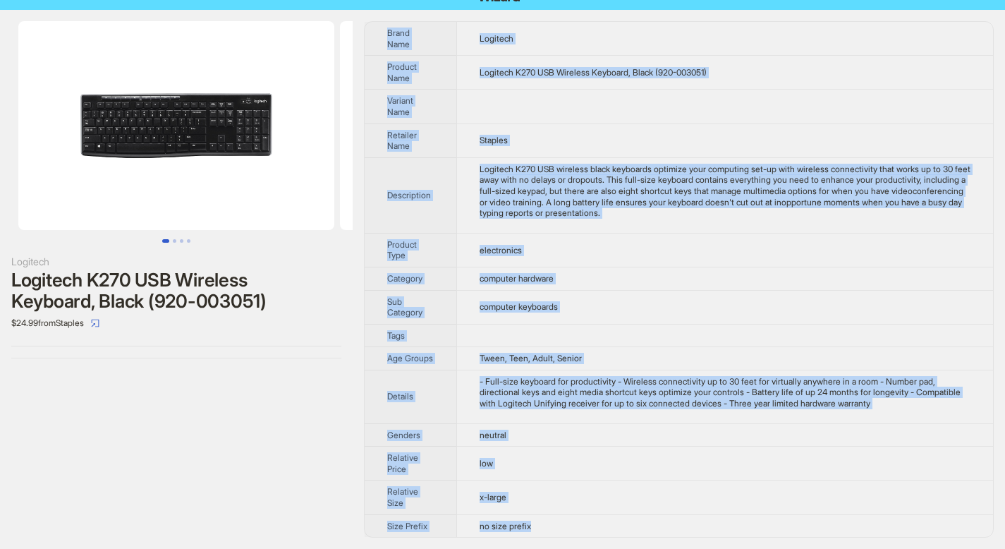
drag, startPoint x: 387, startPoint y: 47, endPoint x: 552, endPoint y: 525, distance: 505.9
click at [552, 525] on tbody "Brand Name Logitech Product Name Logitech K270 USB Wireless Keyboard, Black (92…" at bounding box center [679, 279] width 628 height 515
copy tbody "Brand Name Logitech Product Name Logitech K270 USB Wireless Keyboard, Black (92…"
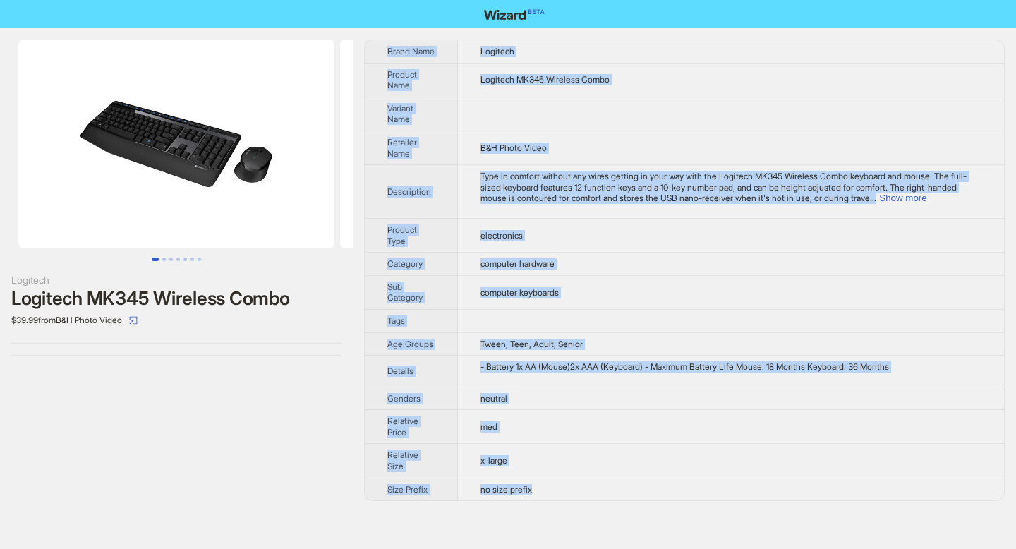
drag, startPoint x: 389, startPoint y: 49, endPoint x: 564, endPoint y: 494, distance: 477.8
click at [561, 494] on tbody "Brand Name Logitech Product Name Logitech MK345 Wireless Combo Variant Name Ret…" at bounding box center [684, 270] width 639 height 460
copy tbody "Brand Name Logitech Product Name Logitech MK345 Wireless Combo Variant Name Ret…"
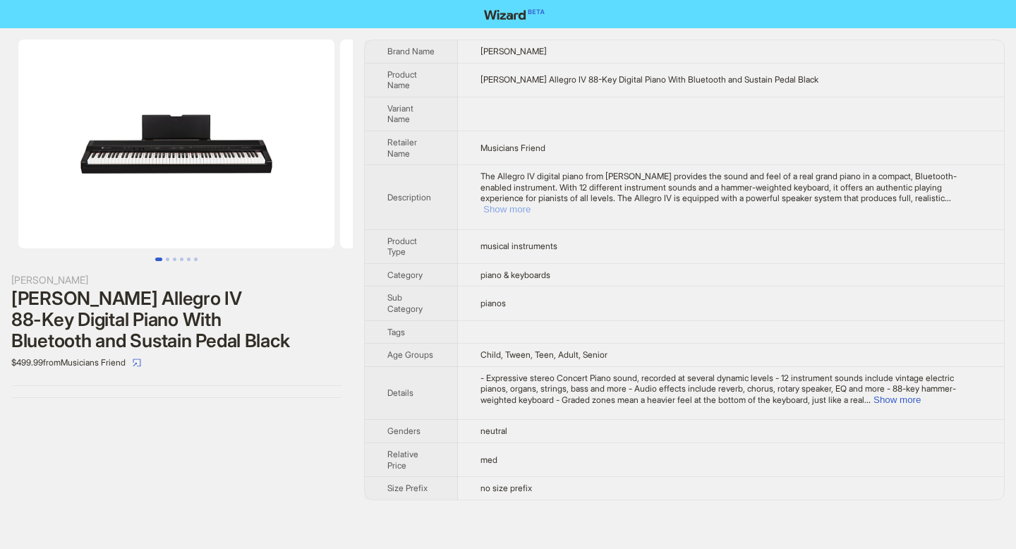
click at [530, 209] on button "Show more" at bounding box center [506, 209] width 47 height 11
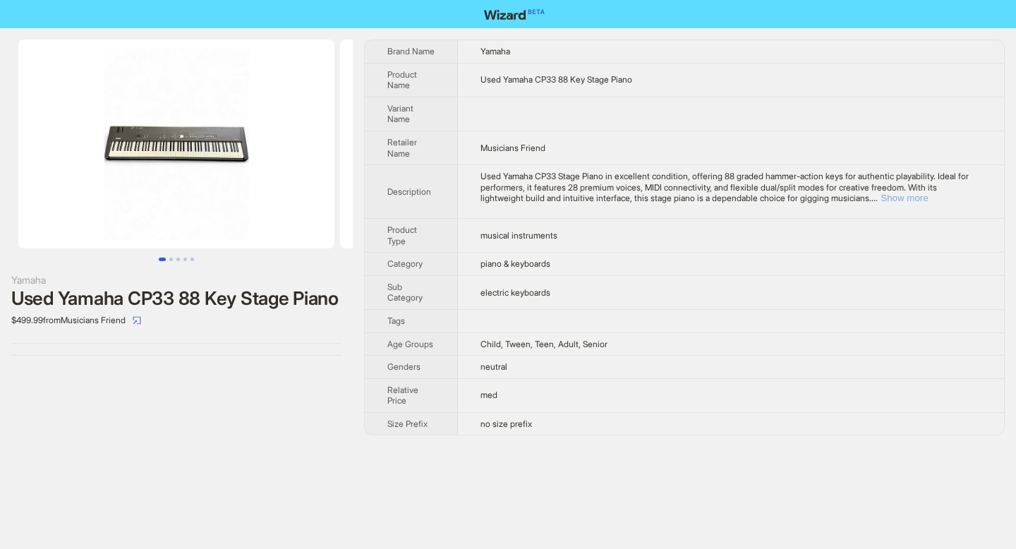
click at [927, 202] on button "Show more" at bounding box center [903, 198] width 47 height 11
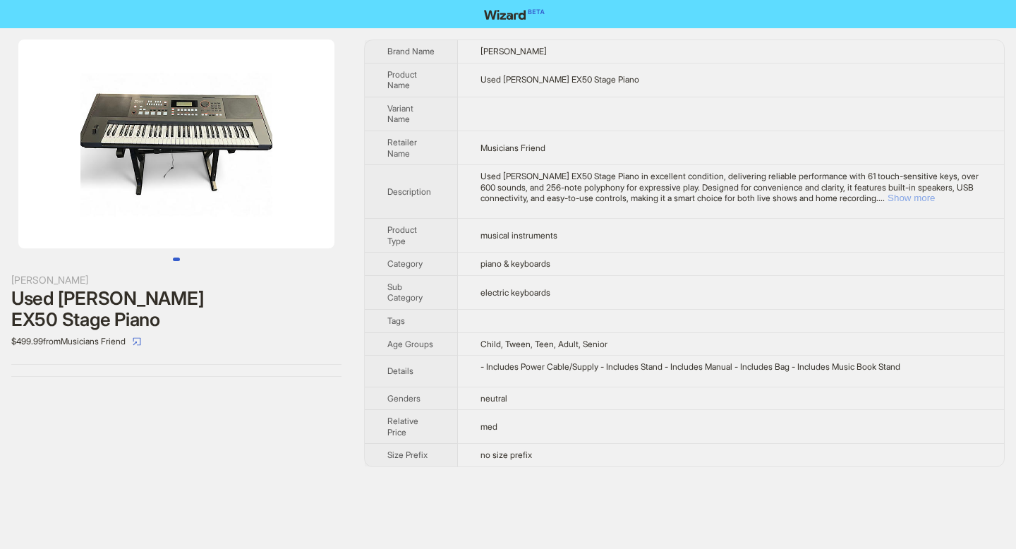
click at [935, 200] on button "Show more" at bounding box center [910, 198] width 47 height 11
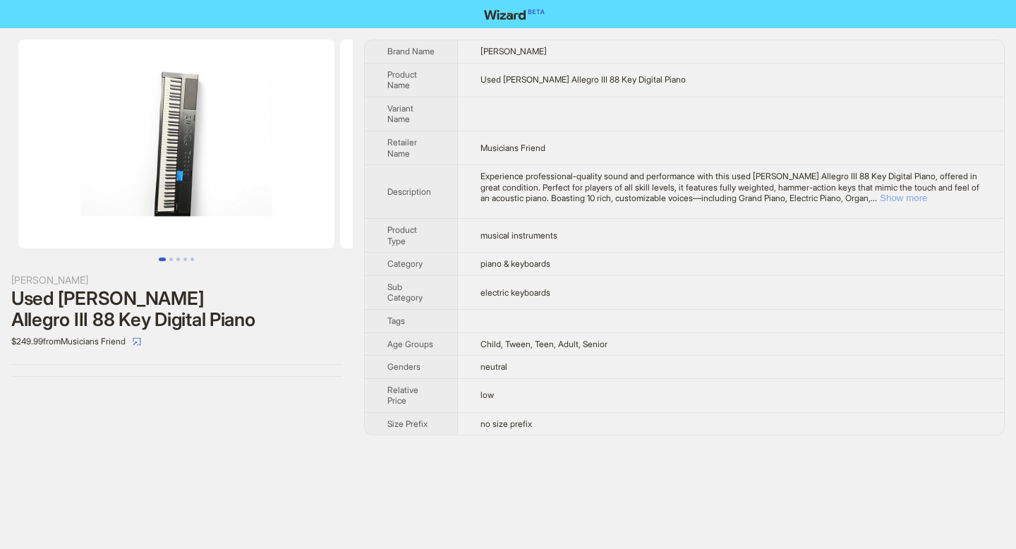
click at [927, 197] on button "Show more" at bounding box center [903, 198] width 47 height 11
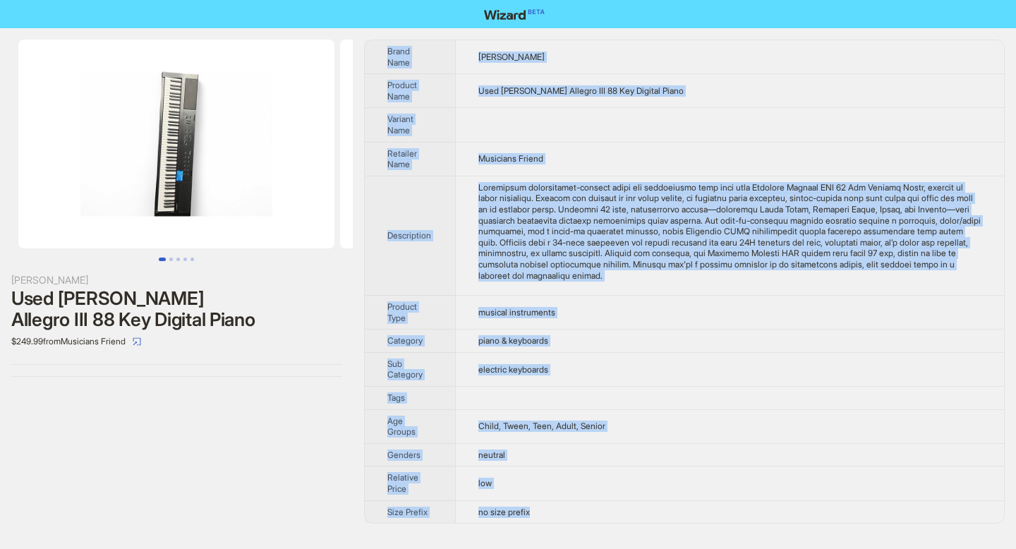
drag, startPoint x: 387, startPoint y: 49, endPoint x: 549, endPoint y: 515, distance: 493.6
click at [548, 515] on tbody "Brand Name Williams Product Name Used Williams Allegro III 88 Key Digital Piano…" at bounding box center [684, 281] width 639 height 482
copy tbody "Brand Name Williams Product Name Used Williams Allegro III 88 Key Digital Piano…"
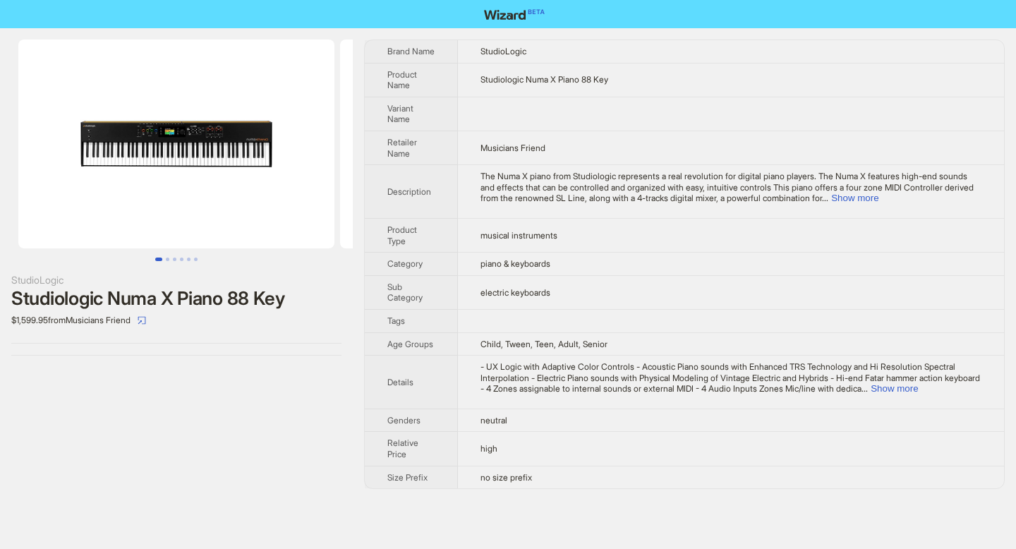
drag, startPoint x: 389, startPoint y: 49, endPoint x: 559, endPoint y: 490, distance: 473.1
click at [559, 490] on div "StudioLogic Studiologic Numa X Piano 88 Key $1,599.95 from Musicians Friend Bra…" at bounding box center [508, 264] width 1016 height 472
copy tbody
drag, startPoint x: 388, startPoint y: 48, endPoint x: 561, endPoint y: 489, distance: 474.4
click at [561, 489] on div "StudioLogic Studiologic Numa X Piano 88 Key $1,599.95 from Musicians Friend Bra…" at bounding box center [508, 264] width 1016 height 472
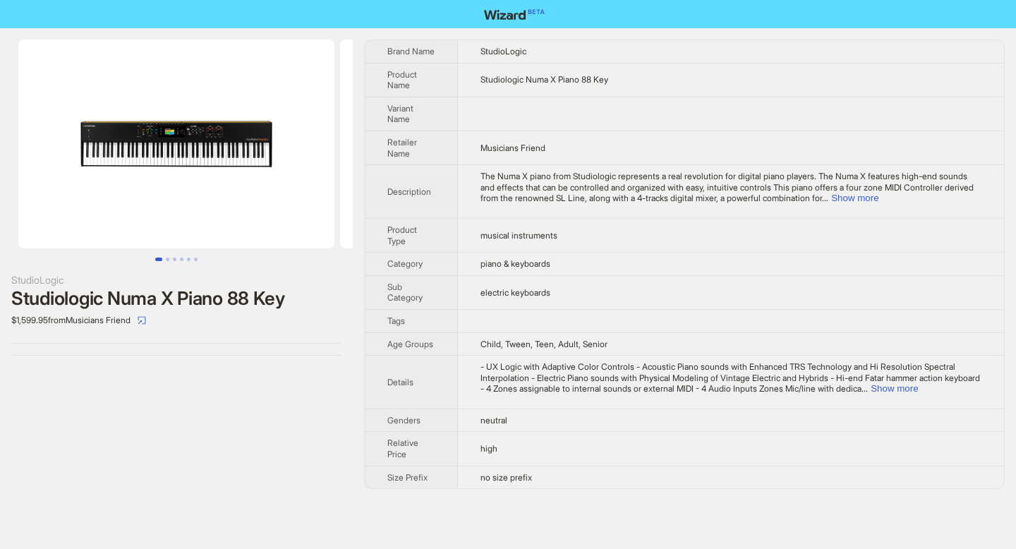
drag, startPoint x: 562, startPoint y: 489, endPoint x: 549, endPoint y: 482, distance: 14.5
click at [561, 489] on div "StudioLogic Studiologic Numa X Piano 88 Key $1,599.95 from Musicians Friend Bra…" at bounding box center [508, 264] width 1016 height 472
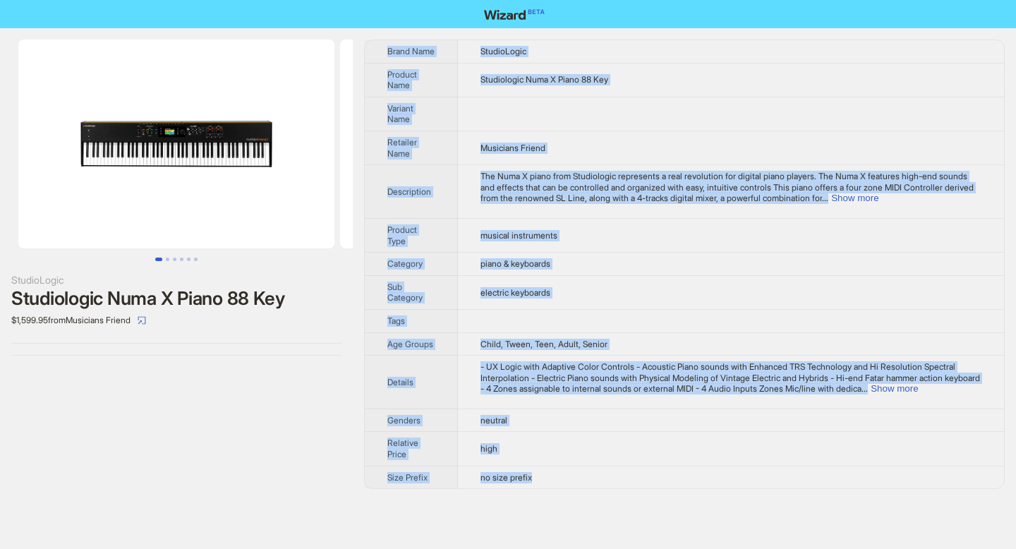
drag, startPoint x: 387, startPoint y: 50, endPoint x: 542, endPoint y: 475, distance: 451.8
click at [541, 475] on tbody "Brand Name StudioLogic Product Name Studiologic Numa X Piano 88 Key Variant Nam…" at bounding box center [684, 264] width 639 height 448
copy tbody "Brand Name StudioLogic Product Name Studiologic Numa X Piano 88 Key Variant Nam…"
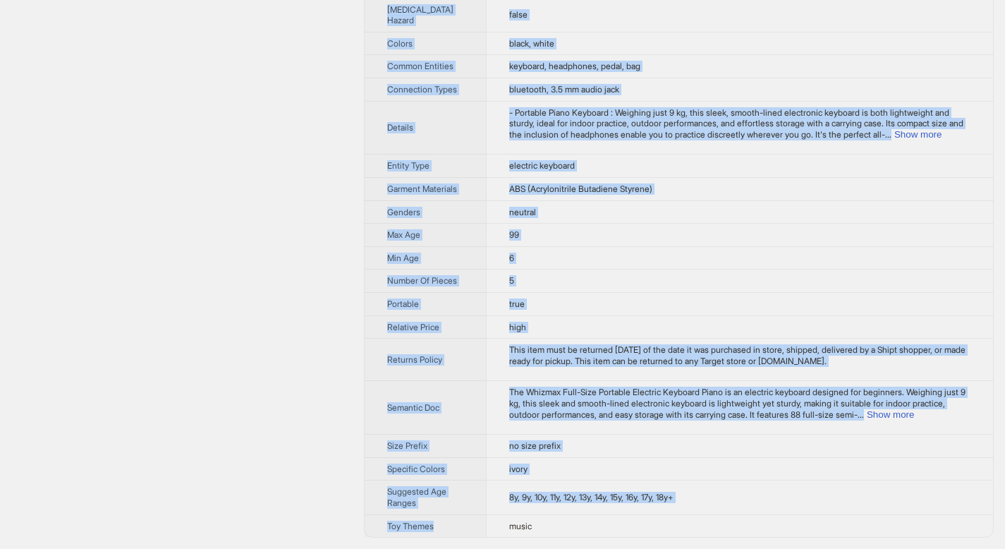
scroll to position [443, 0]
drag, startPoint x: 389, startPoint y: 49, endPoint x: 597, endPoint y: 460, distance: 461.2
click at [597, 460] on tbody "Brand Name WhizMax Product Name Whizmax Full-Size Portable Electric Keyboard Pi…" at bounding box center [679, 78] width 628 height 918
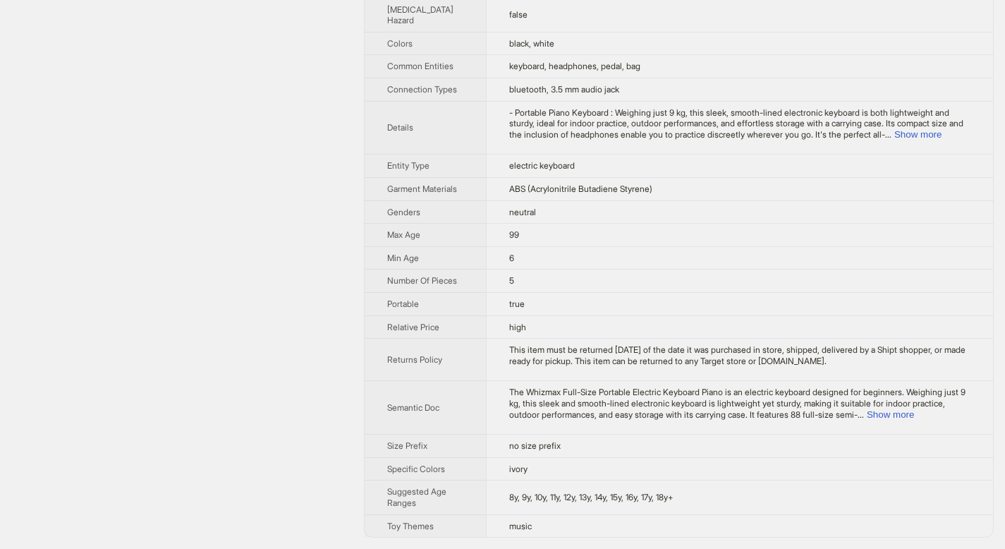
click at [212, 310] on div "WhizMax Whizmax Full-Size Portable Electric Keyboard Piano for Beginners with H…" at bounding box center [176, 78] width 353 height 942
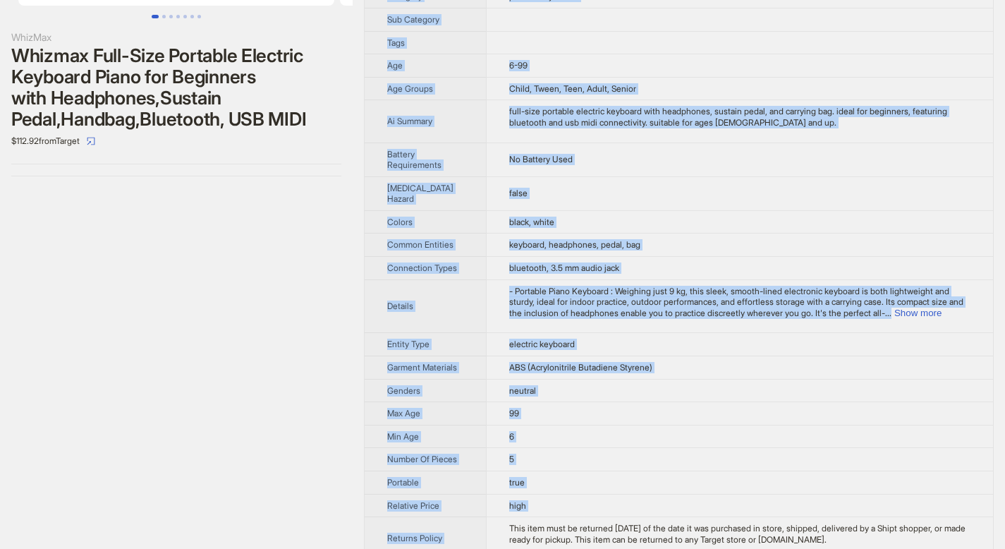
scroll to position [244, 0]
drag, startPoint x: 388, startPoint y: 49, endPoint x: 915, endPoint y: 539, distance: 719.6
click at [915, 539] on tbody "Brand Name WhizMax Product Name Whizmax Full-Size Portable Electric Keyboard Pi…" at bounding box center [679, 255] width 628 height 918
copy tbody "Brand Name WhizMax Product Name Whizmax Full-Size Portable Electric Keyboard Pi…"
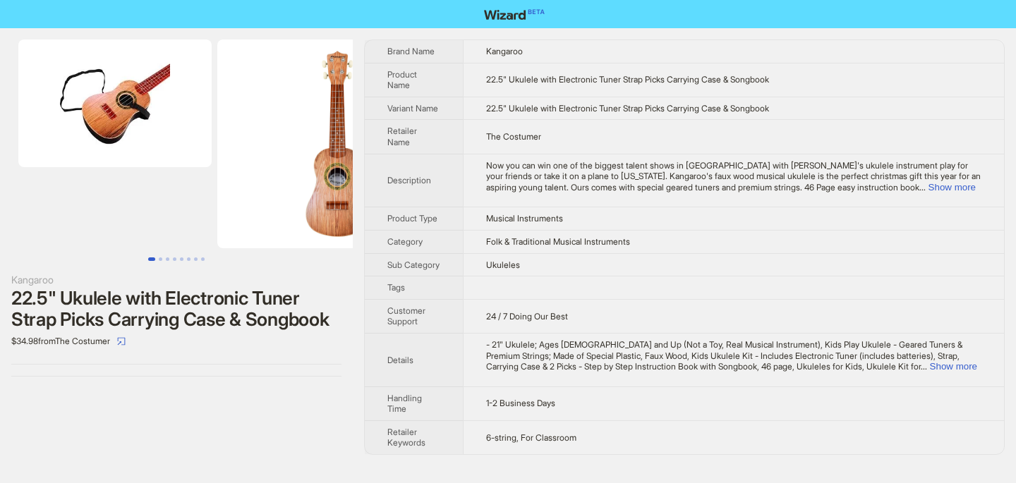
click at [949, 187] on div "Now you can win one of the biggest talent shows in [GEOGRAPHIC_DATA] with [PERS…" at bounding box center [733, 176] width 495 height 33
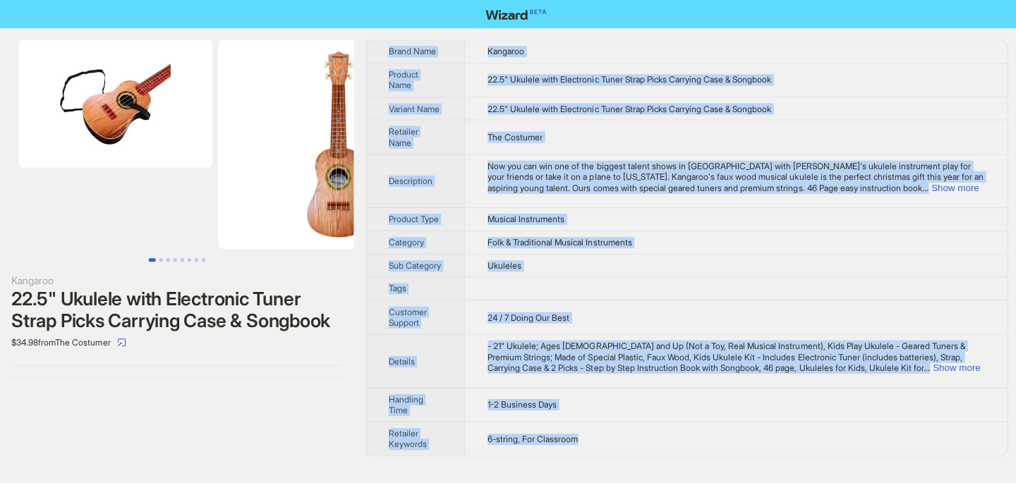
drag, startPoint x: 387, startPoint y: 48, endPoint x: 580, endPoint y: 433, distance: 430.9
click at [580, 433] on tbody "Brand Name Kangaroo Product Name 22.5" Ukulele with Electronic Tuner Strap Pick…" at bounding box center [684, 247] width 639 height 414
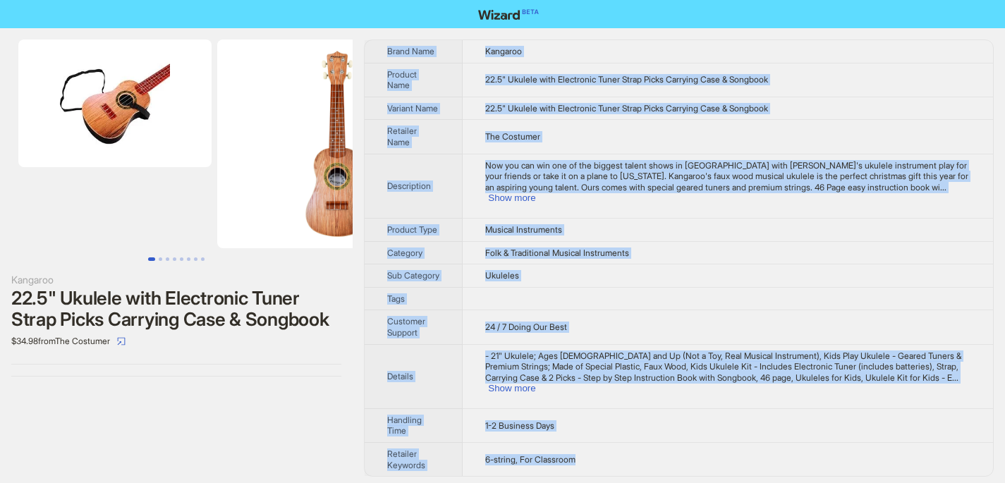
copy tbody "Brand Name Kangaroo Product Name 22.5" Ukulele with Electronic Tuner Strap Pick…"
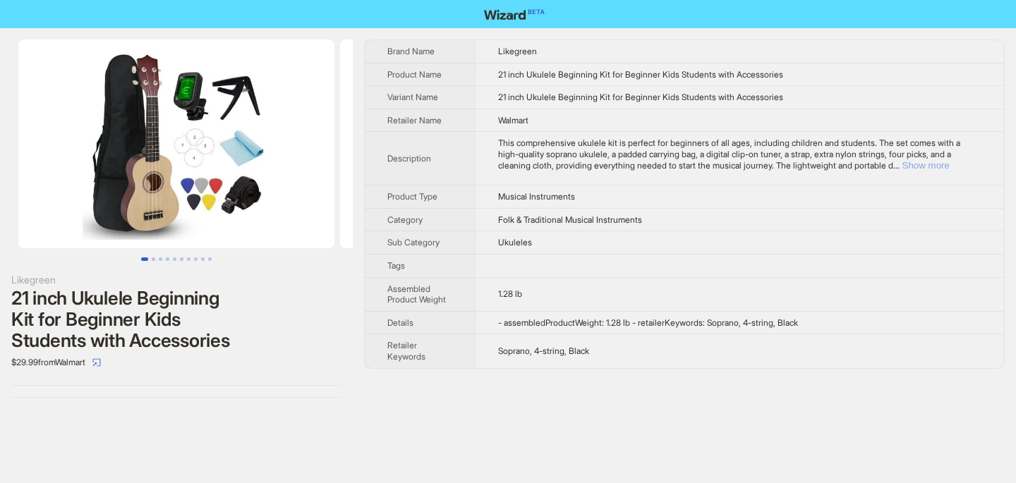
click at [949, 168] on button "Show more" at bounding box center [925, 165] width 47 height 11
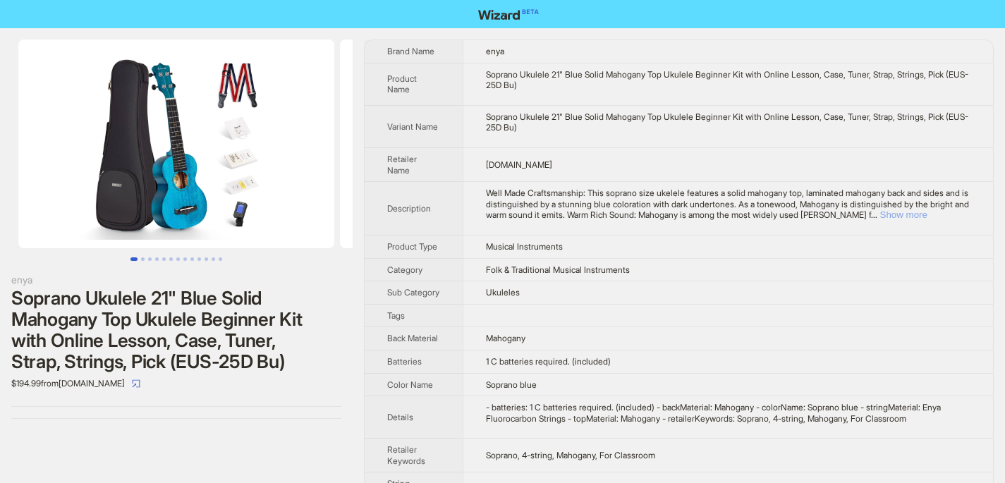
click at [927, 217] on button "Show more" at bounding box center [903, 214] width 47 height 11
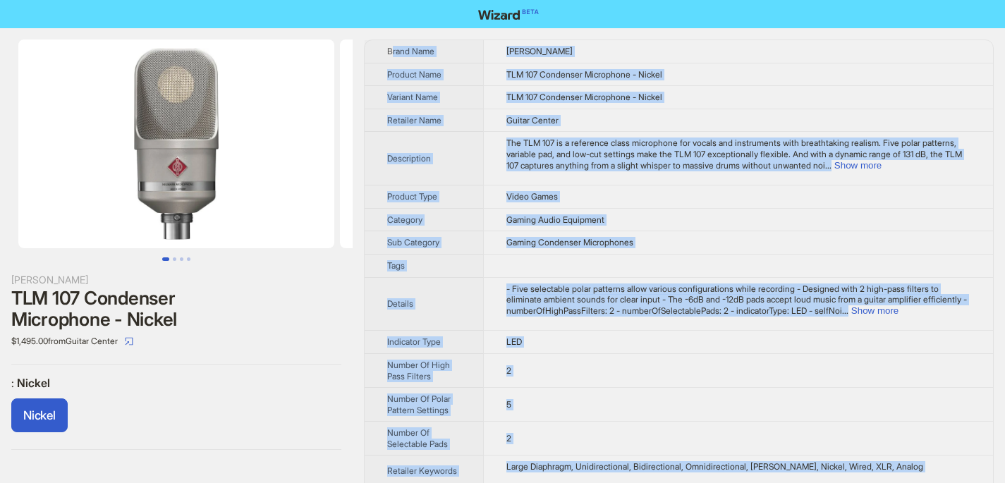
scroll to position [73, 0]
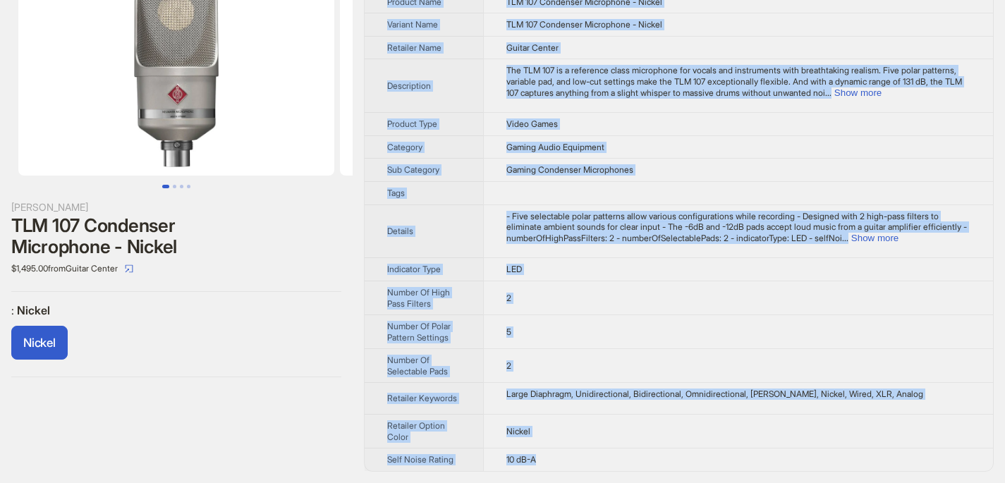
click at [554, 461] on tbody "Brand Name Neumann Product Name TLM 107 Condenser Microphone - Nickel Variant N…" at bounding box center [679, 220] width 628 height 504
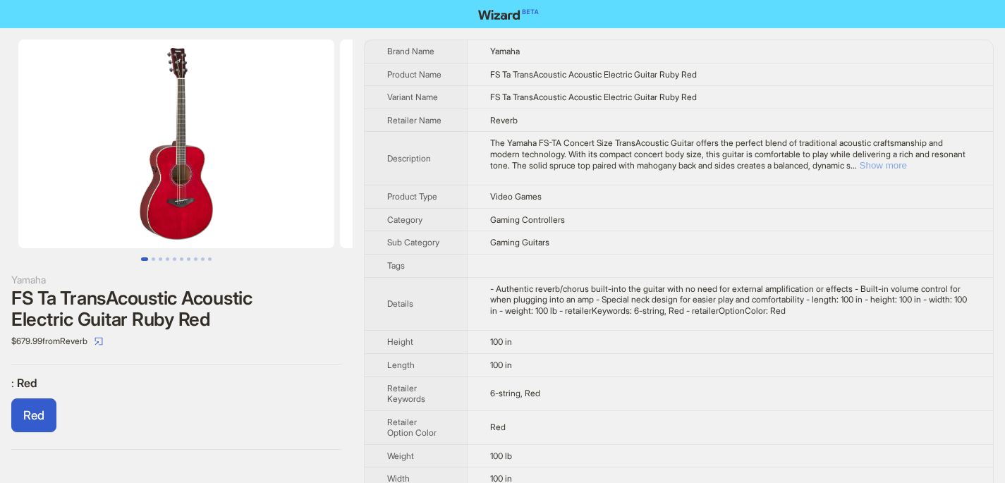
click at [907, 164] on button "Show more" at bounding box center [883, 165] width 47 height 11
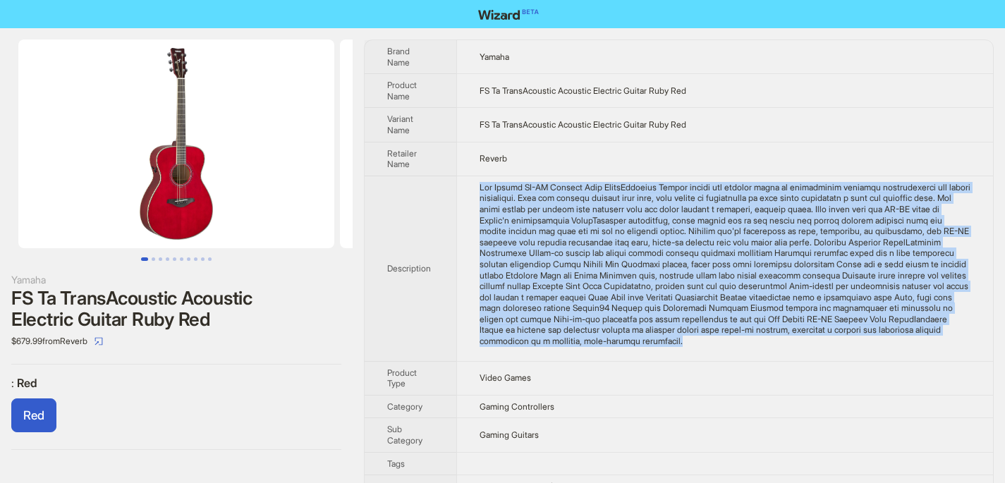
drag, startPoint x: 484, startPoint y: 185, endPoint x: 540, endPoint y: 351, distance: 175.1
click at [540, 347] on div "The Yamaha FS-TA Concert Size TransAcoustic Guitar offers the perfect blend of …" at bounding box center [725, 264] width 491 height 165
copy div "The Yamaha FS-TA Concert Size TransAcoustic Guitar offers the perfect blend of …"
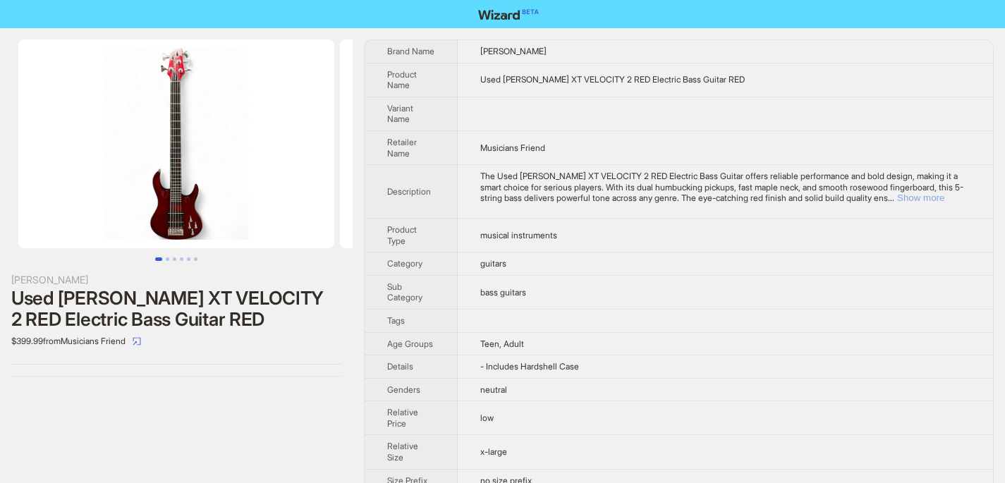
click at [930, 200] on button "Show more" at bounding box center [920, 198] width 47 height 11
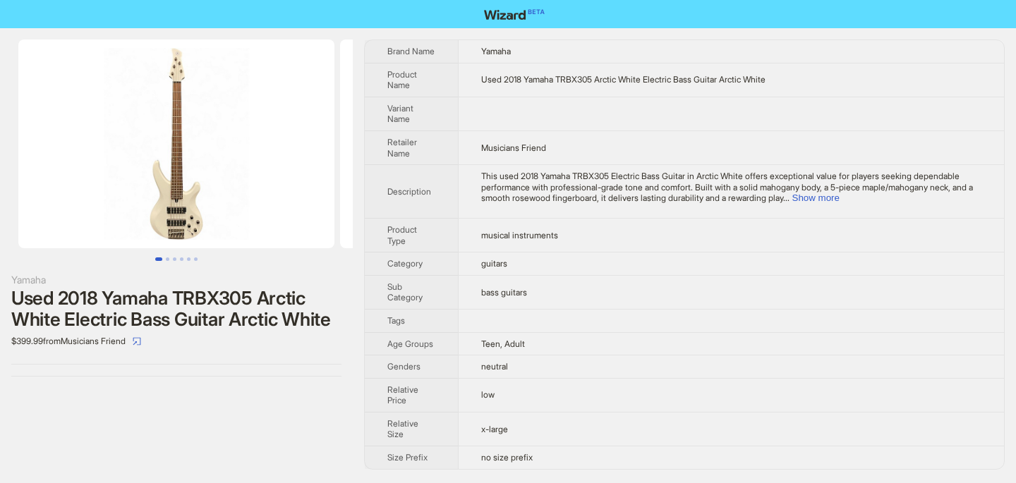
click at [518, 207] on td "This used 2018 Yamaha TRBX305 Electric Bass Guitar in Arctic White offers excep…" at bounding box center [731, 192] width 546 height 54
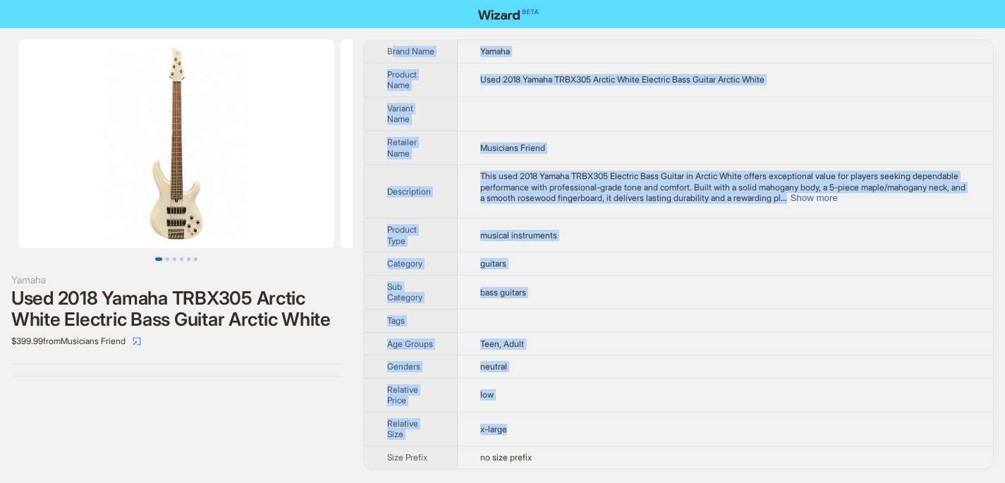
drag, startPoint x: 394, startPoint y: 51, endPoint x: 547, endPoint y: 452, distance: 429.8
click at [547, 452] on tbody "Brand Name Yamaha Product Name Used 2018 Yamaha TRBX305 Arctic White Electric B…" at bounding box center [679, 254] width 628 height 429
copy tbody "rand Name Yamaha Product Name Used 2018 Yamaha TRBX305 Arctic White Electric Ba…"
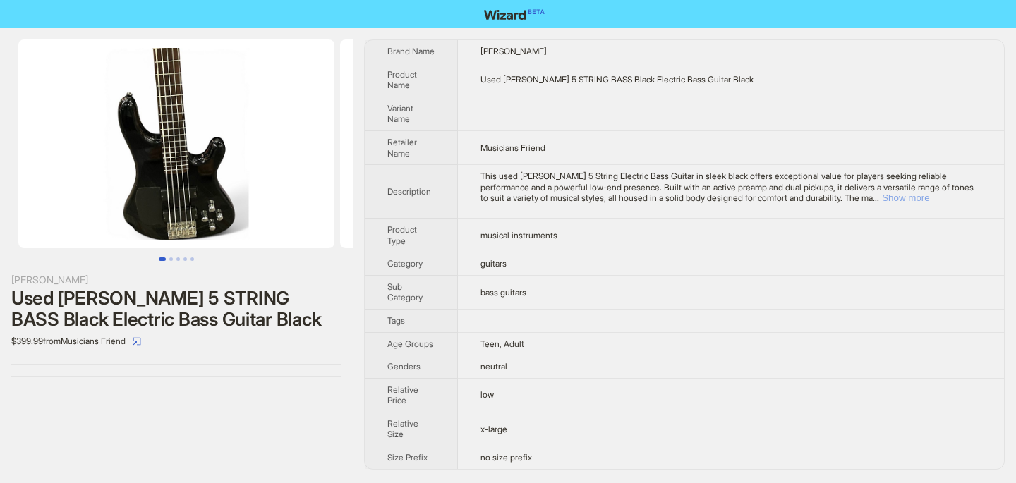
click at [929, 197] on button "Show more" at bounding box center [905, 198] width 47 height 11
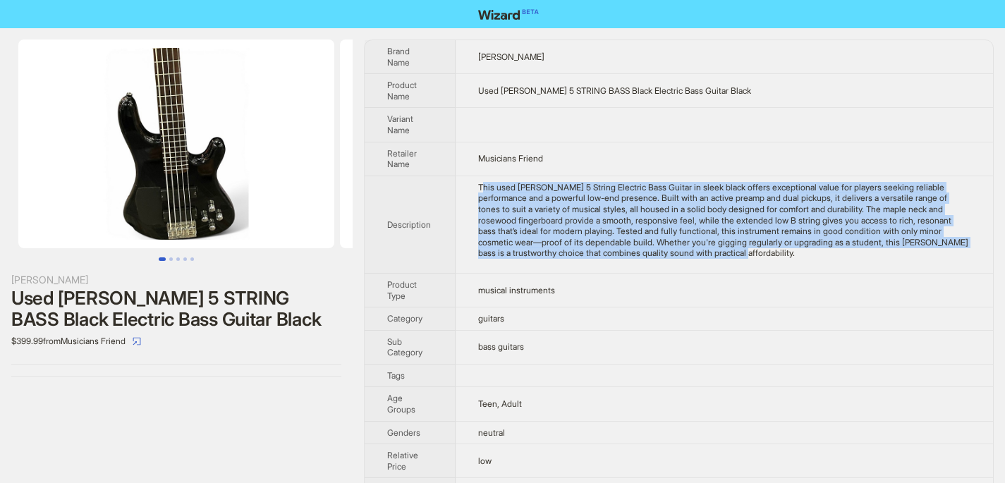
drag, startPoint x: 484, startPoint y: 185, endPoint x: 875, endPoint y: 258, distance: 397.6
click at [875, 257] on div "This used Hartke 5 String Electric Bass Guitar in sleek black offers exceptiona…" at bounding box center [724, 220] width 492 height 77
copy div "his used Hartke 5 String Electric Bass Guitar in sleek black offers exceptional…"
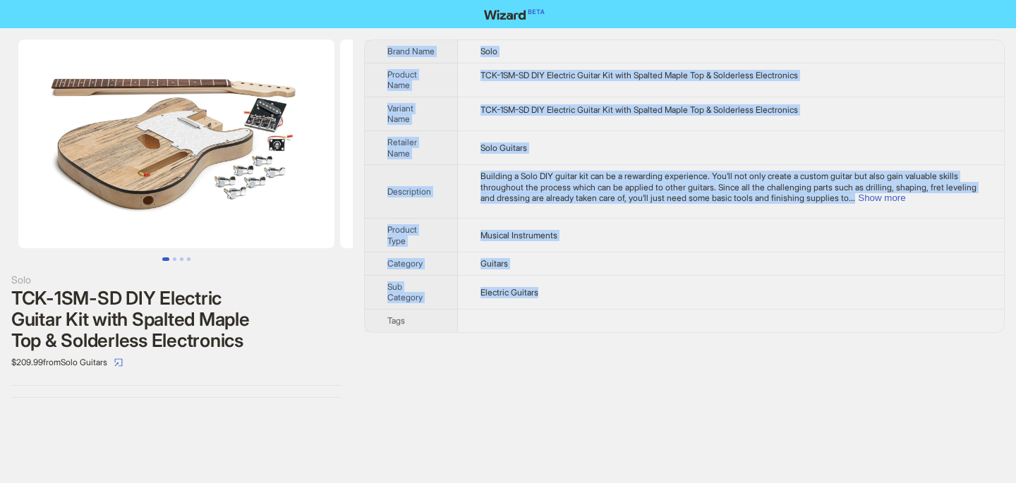
drag, startPoint x: 389, startPoint y: 50, endPoint x: 545, endPoint y: 305, distance: 298.5
click at [545, 305] on tbody "Brand Name Solo Product Name TCK-1SM-SD DIY Electric Guitar Kit with Spalted Ma…" at bounding box center [684, 186] width 639 height 292
copy tbody "Brand Name Solo Product Name TCK-1SM-SD DIY Electric Guitar Kit with Spalted Ma…"
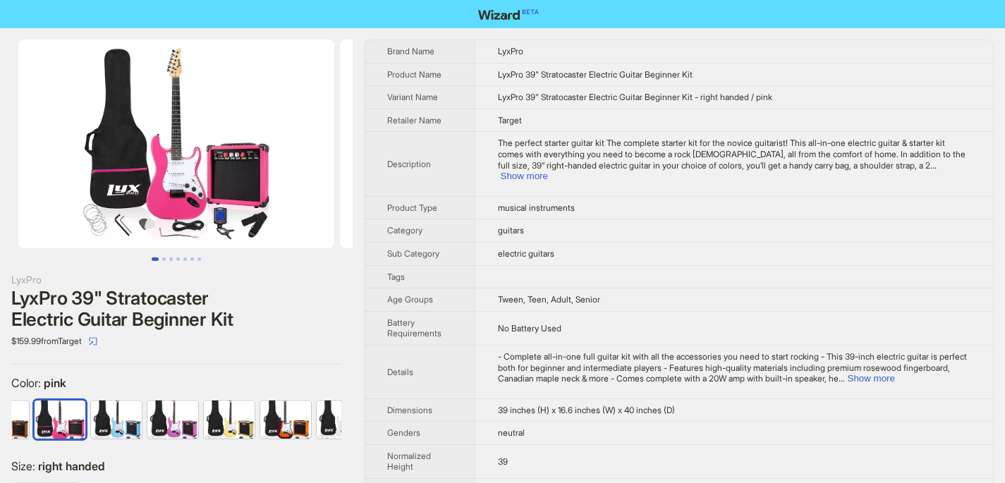
scroll to position [0, 318]
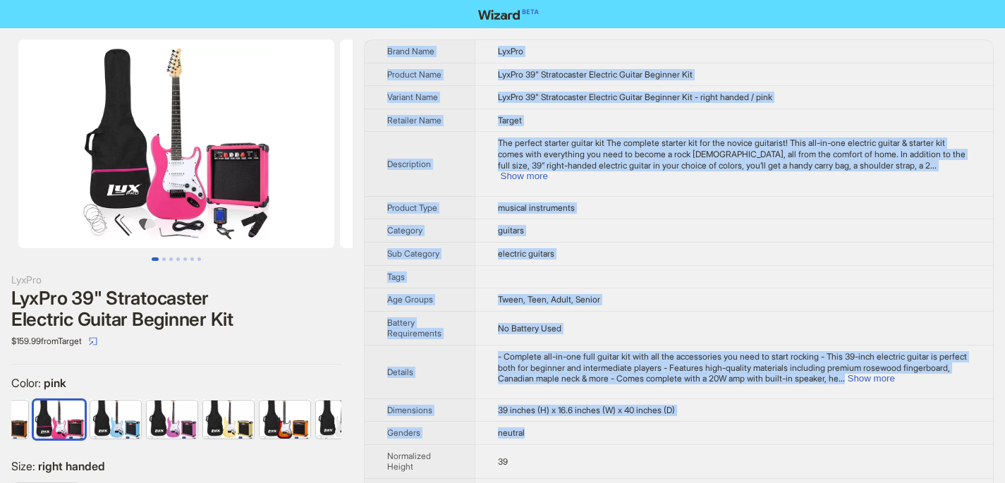
drag, startPoint x: 397, startPoint y: 57, endPoint x: 717, endPoint y: 419, distance: 482.7
click at [717, 419] on tbody "Brand Name LyxPro Product Name LyxPro 39" Stratocaster Electric Guitar Beginner…" at bounding box center [679, 455] width 628 height 830
copy tbody "Lorem Ipsu DolOrs Ametcon Adip EliTse 28" Doeiusmodtem Incididu Utlabo Etdolore…"
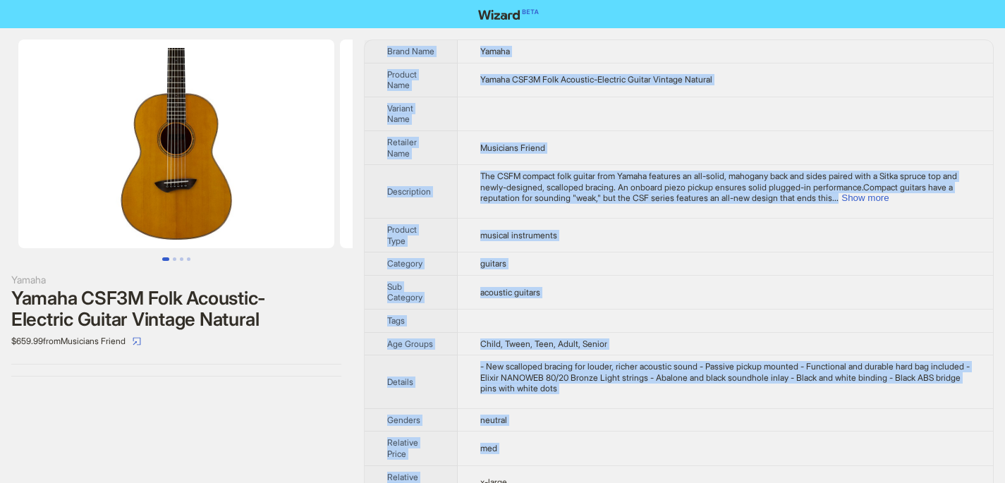
drag, startPoint x: 403, startPoint y: 57, endPoint x: 577, endPoint y: 467, distance: 445.0
click at [577, 467] on tbody "Brand Name Yamaha Product Name Yamaha CSF3M Folk Acoustic-Electric Guitar Vinta…" at bounding box center [679, 281] width 628 height 482
copy tbody "Brand Name Yamaha Product Name Yamaha CSF3M Folk Acoustic-Electric Guitar Vinta…"
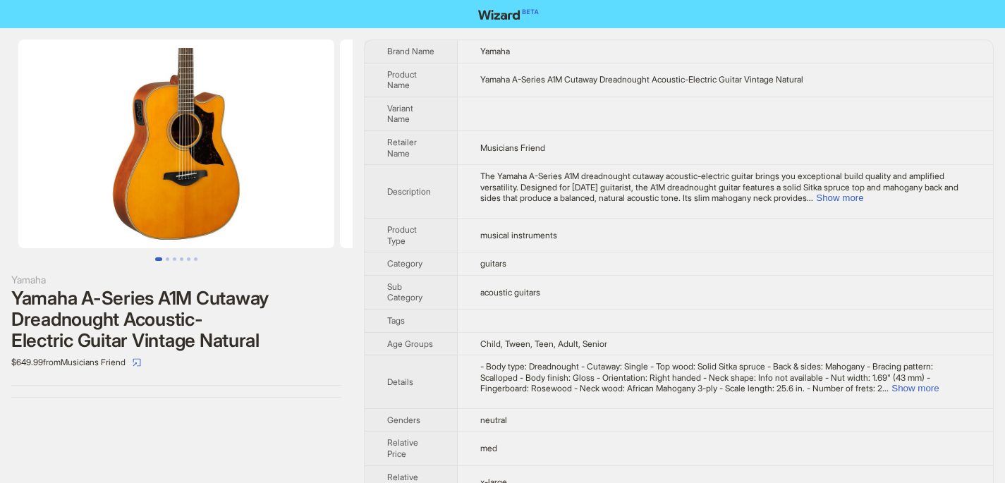
drag, startPoint x: 387, startPoint y: 49, endPoint x: 998, endPoint y: 413, distance: 711.3
click at [998, 413] on div "Yamaha Yamaha A-Series A1M Cutaway Dreadnought Acoustic-Electric Guitar Vintage…" at bounding box center [502, 281] width 1005 height 506
copy tbody
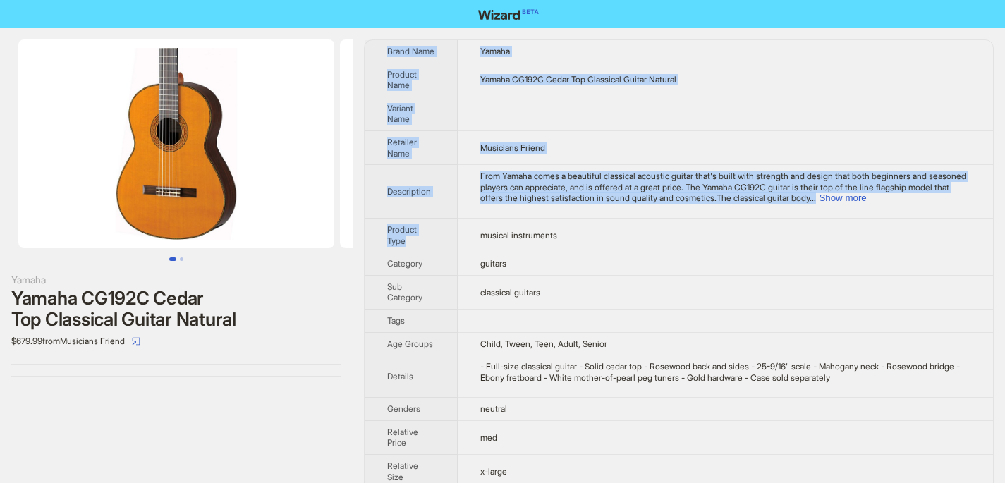
drag, startPoint x: 389, startPoint y: 49, endPoint x: 753, endPoint y: 221, distance: 402.3
click at [753, 221] on tbody "Brand Name Yamaha Product Name Yamaha CG192C Cedar Top Classical Guitar Natural…" at bounding box center [679, 275] width 628 height 471
copy tbody "Brand Name Yamaha Product Name Yamaha CG192C Cedar Top Classical Guitar Natural…"
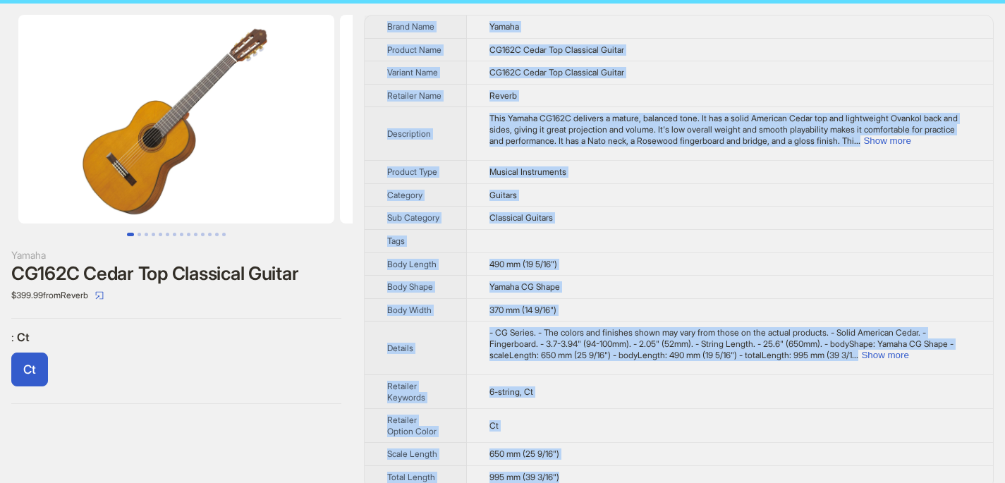
drag, startPoint x: 387, startPoint y: 49, endPoint x: 631, endPoint y: 476, distance: 492.2
click at [631, 476] on tbody "Brand Name Yamaha Product Name CG162C Cedar Top Classical Guitar Variant Name C…" at bounding box center [679, 252] width 628 height 473
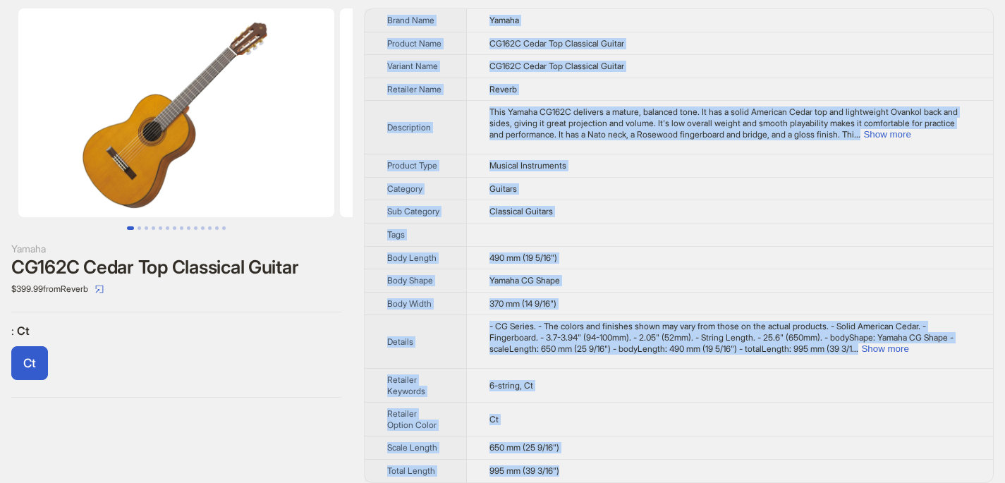
copy tbody "Brand Name Yamaha Product Name CG162C Cedar Top Classical Guitar Variant Name C…"
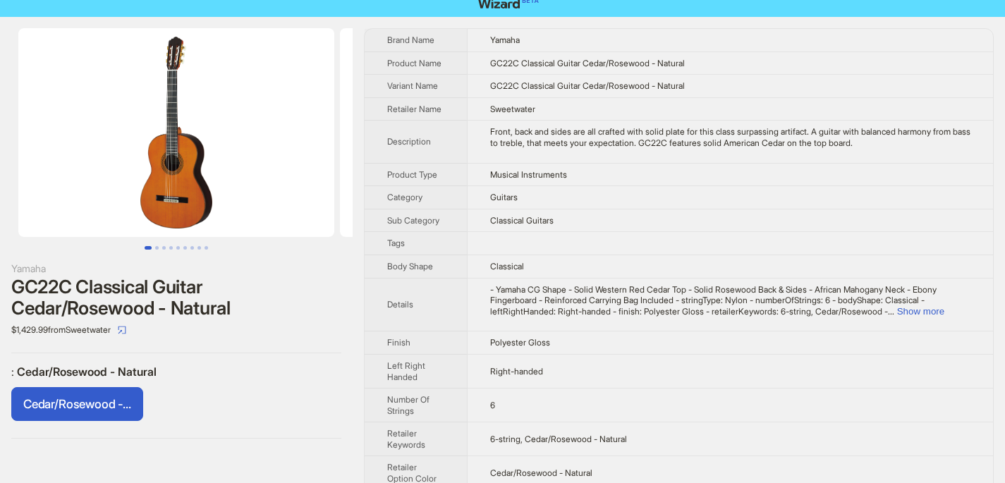
scroll to position [26, 0]
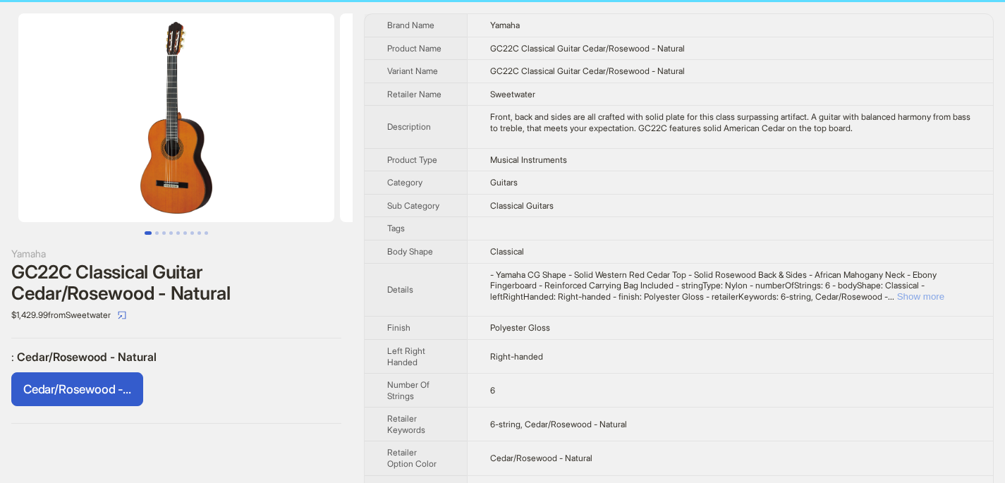
click at [929, 295] on button "Show more" at bounding box center [920, 296] width 47 height 11
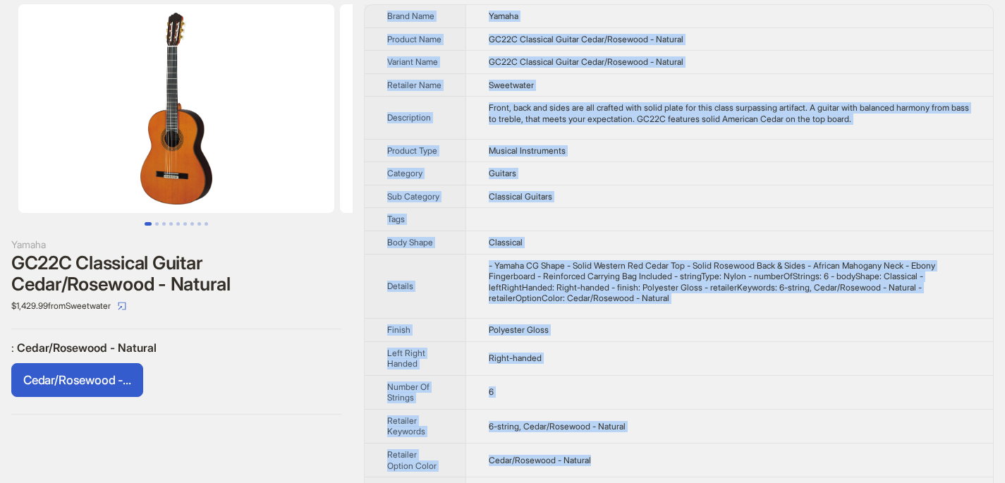
drag, startPoint x: 388, startPoint y: 23, endPoint x: 609, endPoint y: 476, distance: 503.8
click at [609, 476] on tbody "Brand Name Yamaha Product Name GC22C Classical Guitar Cedar/Rosewood - Natural …" at bounding box center [679, 252] width 628 height 495
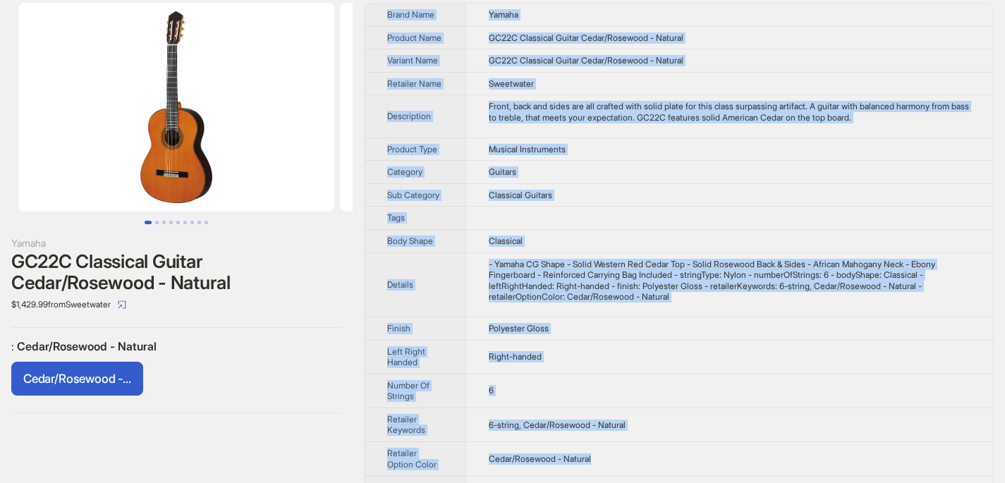
copy tbody "Brand Name Yamaha Product Name GC22C Classical Guitar Cedar/Rosewood - Natural …"
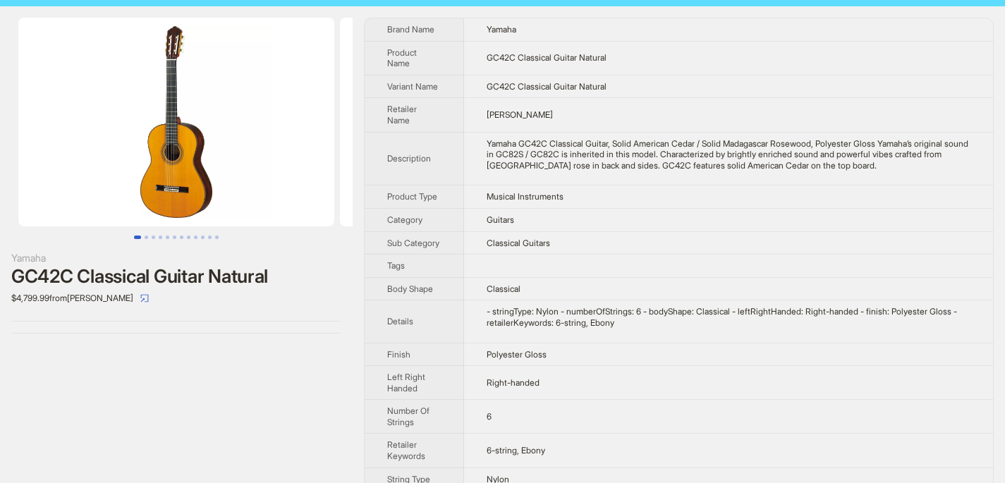
scroll to position [12, 0]
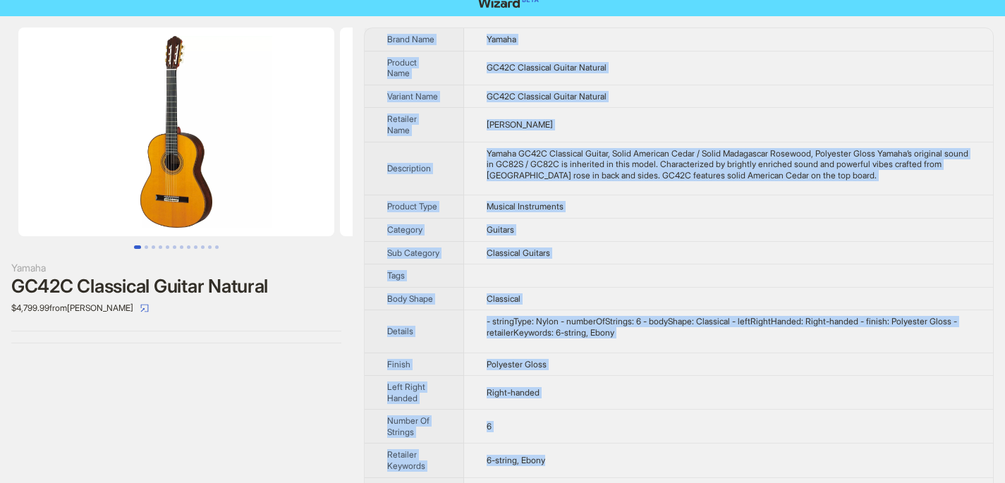
drag, startPoint x: 389, startPoint y: 36, endPoint x: 559, endPoint y: 467, distance: 463.3
click at [559, 467] on tbody "Brand Name Yamaha Product Name GC42C Classical Guitar Natural Variant Name GC42…" at bounding box center [679, 264] width 628 height 472
copy tbody "Brand Name Yamaha Product Name GC42C Classical Guitar Natural Variant Name GC42…"
